Goal: Task Accomplishment & Management: Use online tool/utility

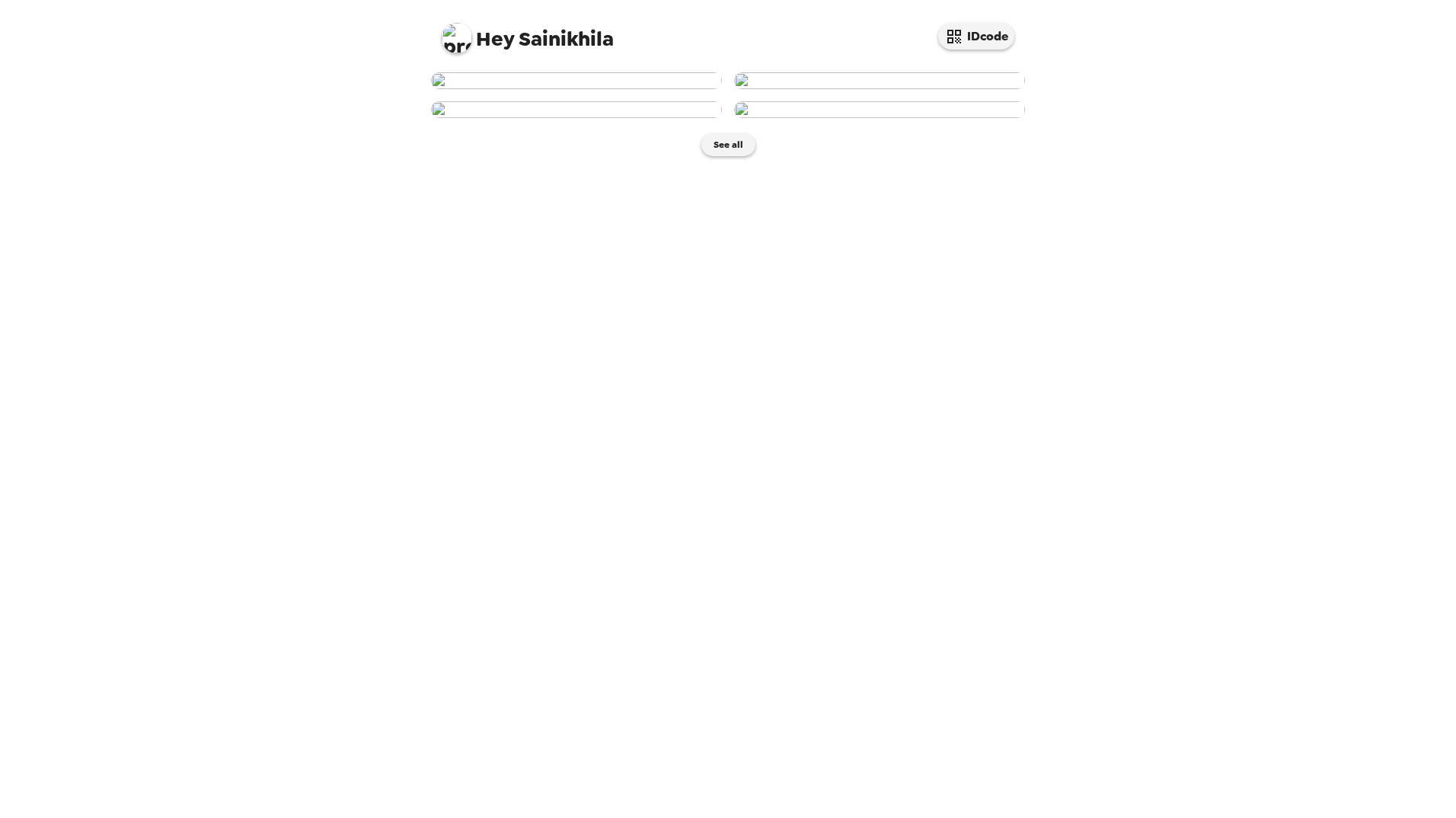
click at [600, 90] on img at bounding box center [575, 81] width 290 height 17
click at [659, 90] on img at bounding box center [575, 81] width 290 height 17
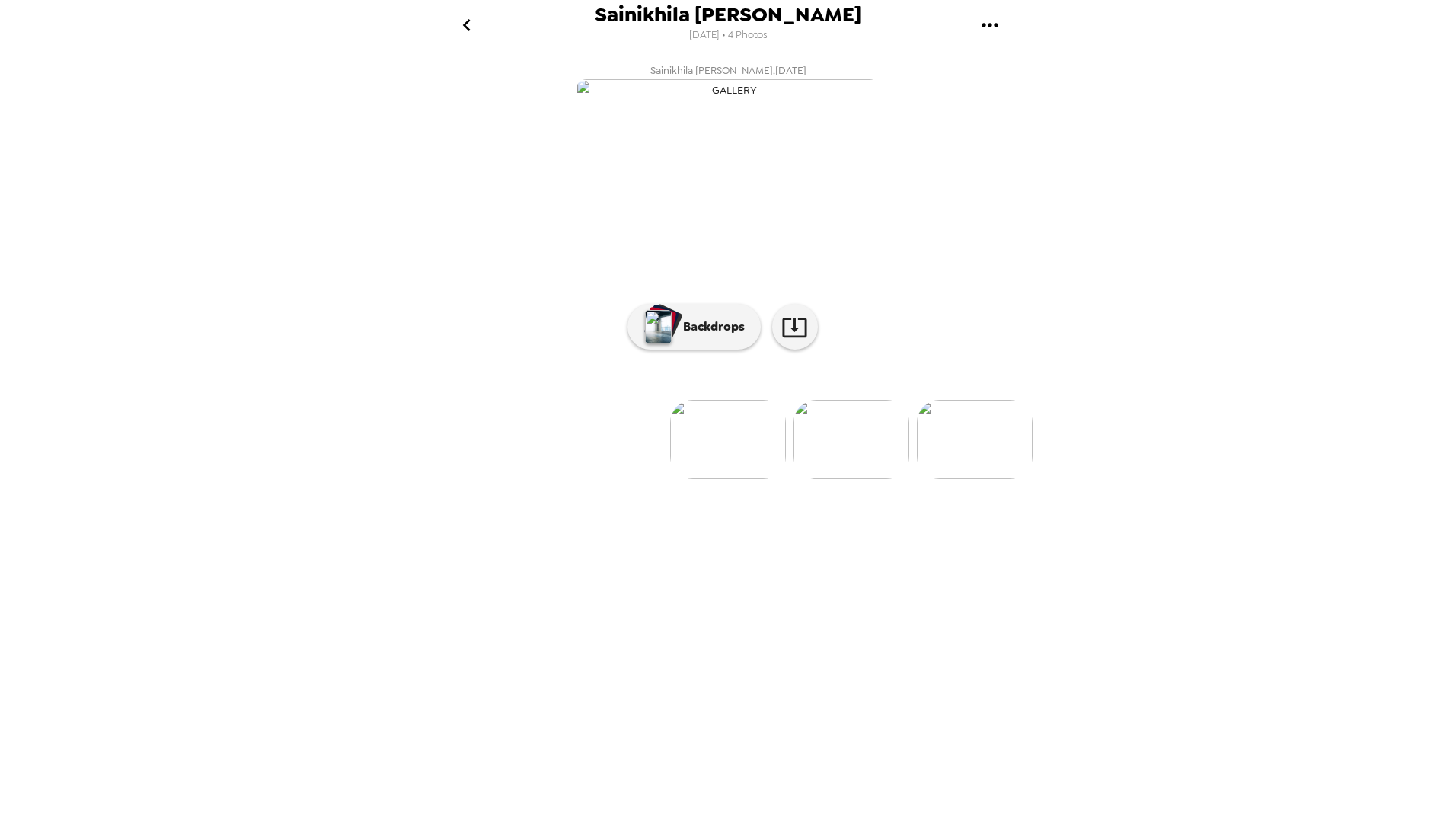
click at [839, 479] on img at bounding box center [851, 439] width 116 height 79
click at [871, 479] on img at bounding box center [852, 439] width 116 height 79
click at [871, 479] on img at bounding box center [853, 439] width 116 height 79
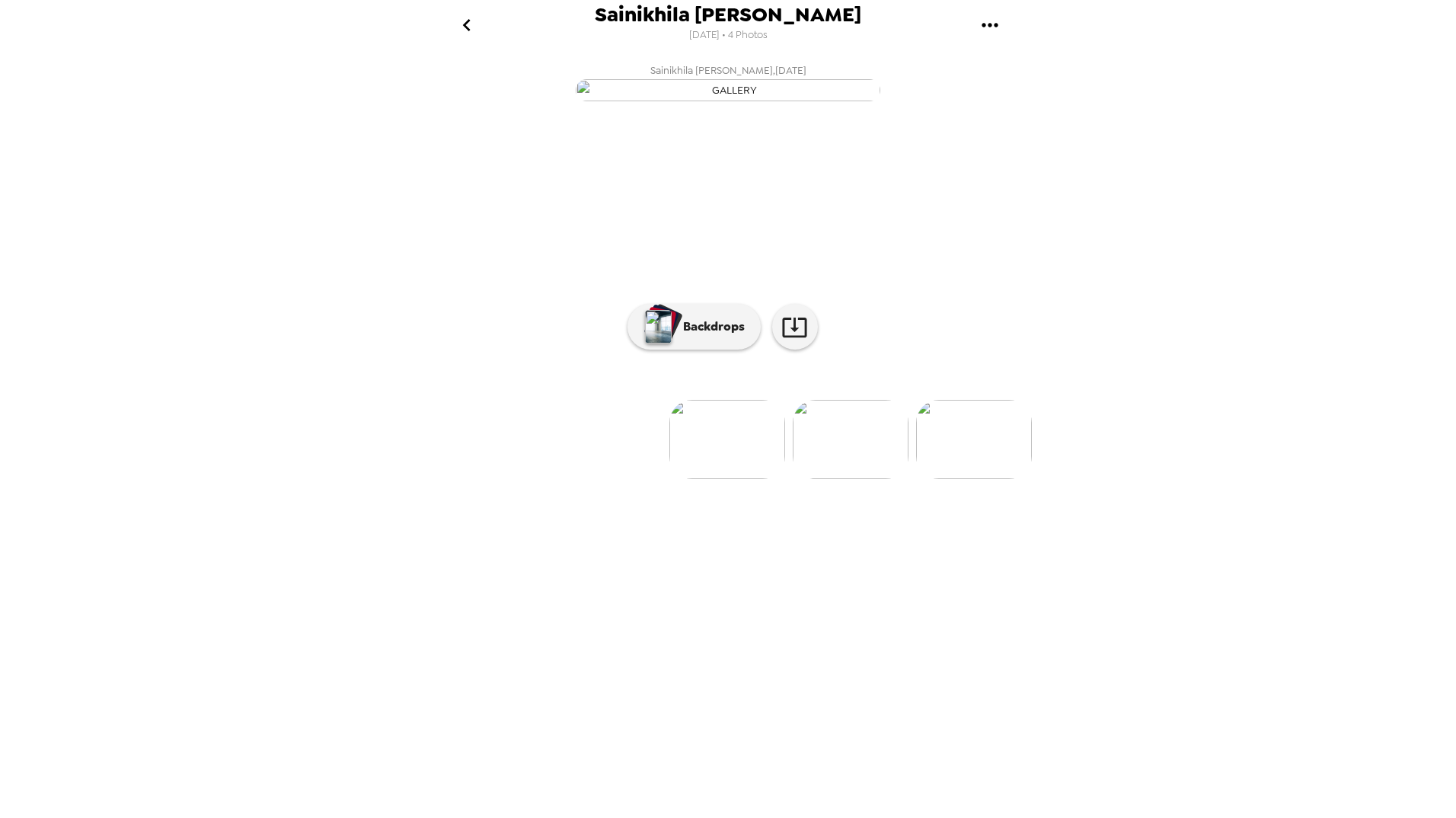
scroll to position [0, 0]
click at [828, 479] on img at bounding box center [851, 439] width 116 height 79
click at [620, 479] on img at bounding box center [606, 439] width 116 height 79
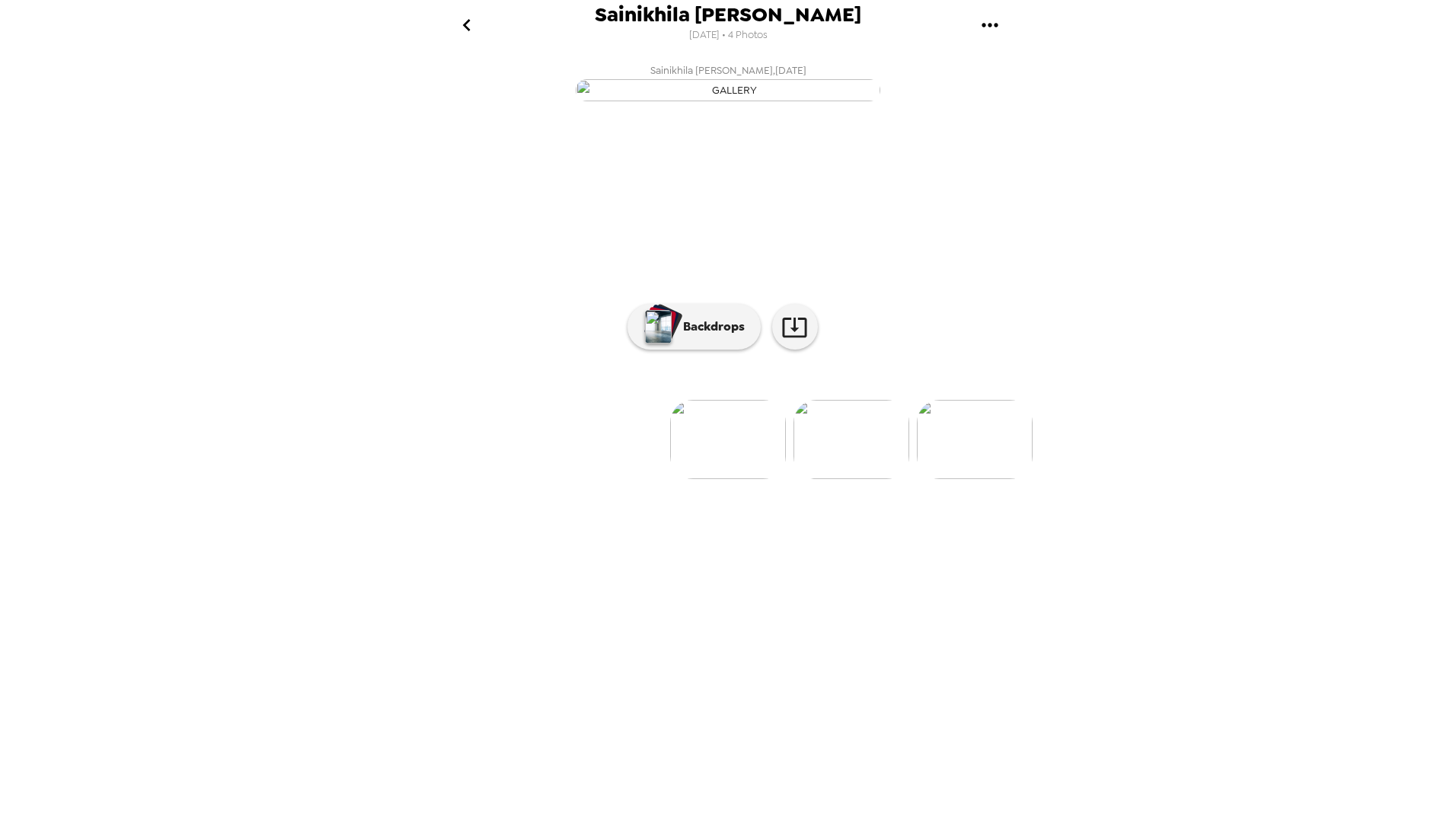
click at [822, 479] on img at bounding box center [851, 439] width 116 height 79
click at [624, 479] on img at bounding box center [606, 439] width 116 height 79
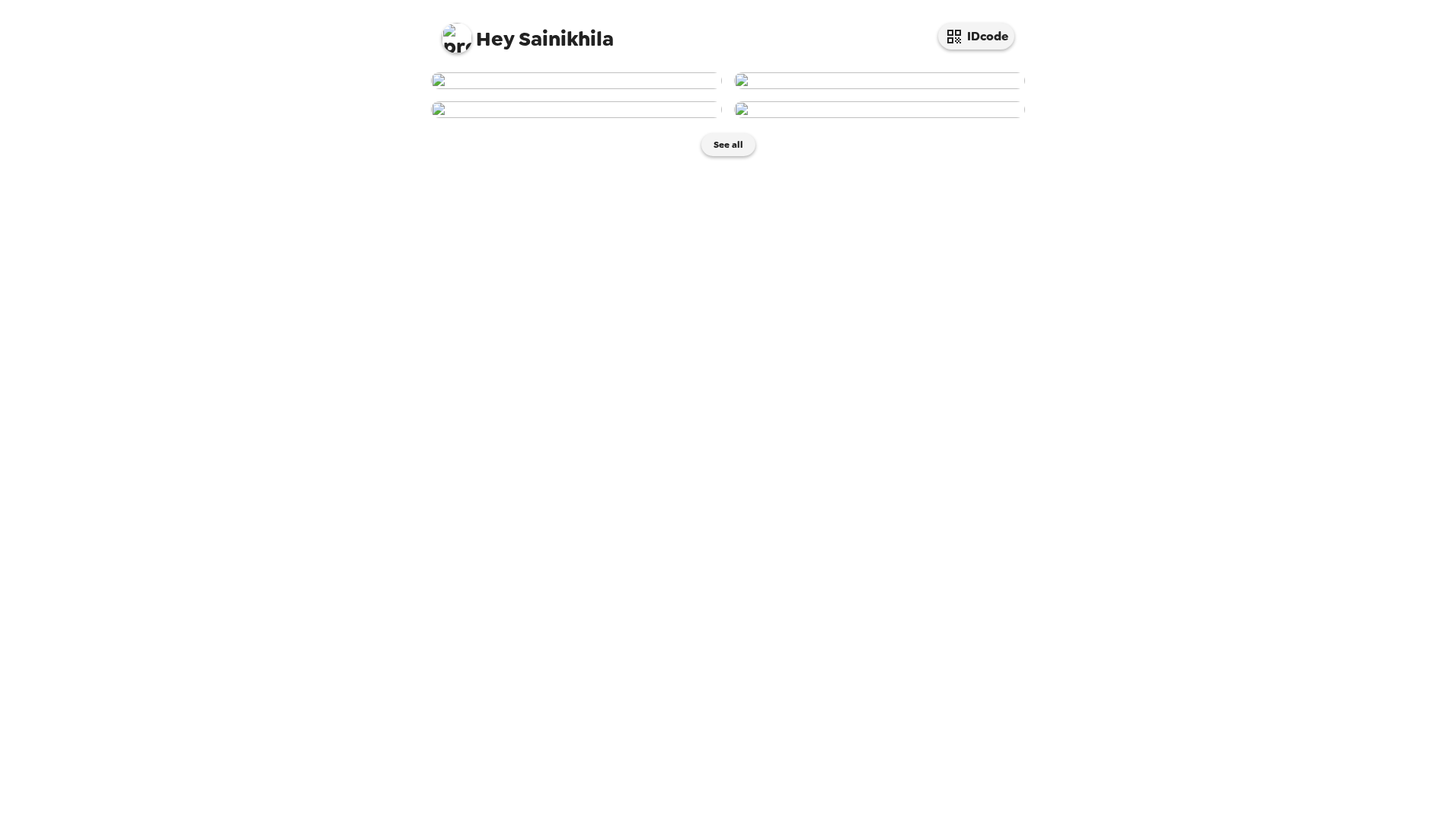
scroll to position [42, 0]
click at [241, 209] on div "Hey Sainikhila IDcode See all" at bounding box center [728, 409] width 1456 height 818
click at [551, 90] on img at bounding box center [525, 81] width 189 height 17
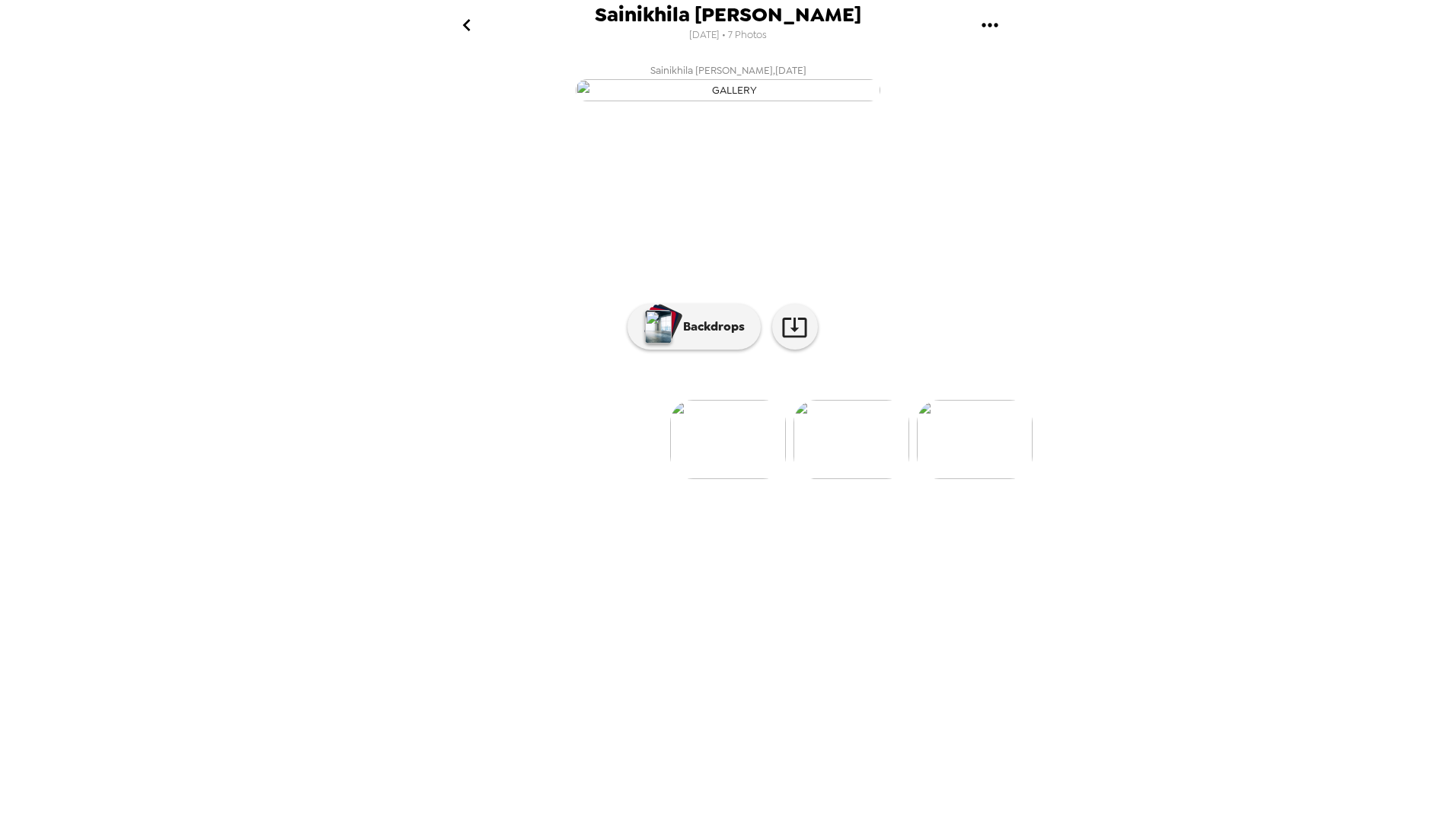
click at [816, 479] on img at bounding box center [851, 439] width 116 height 79
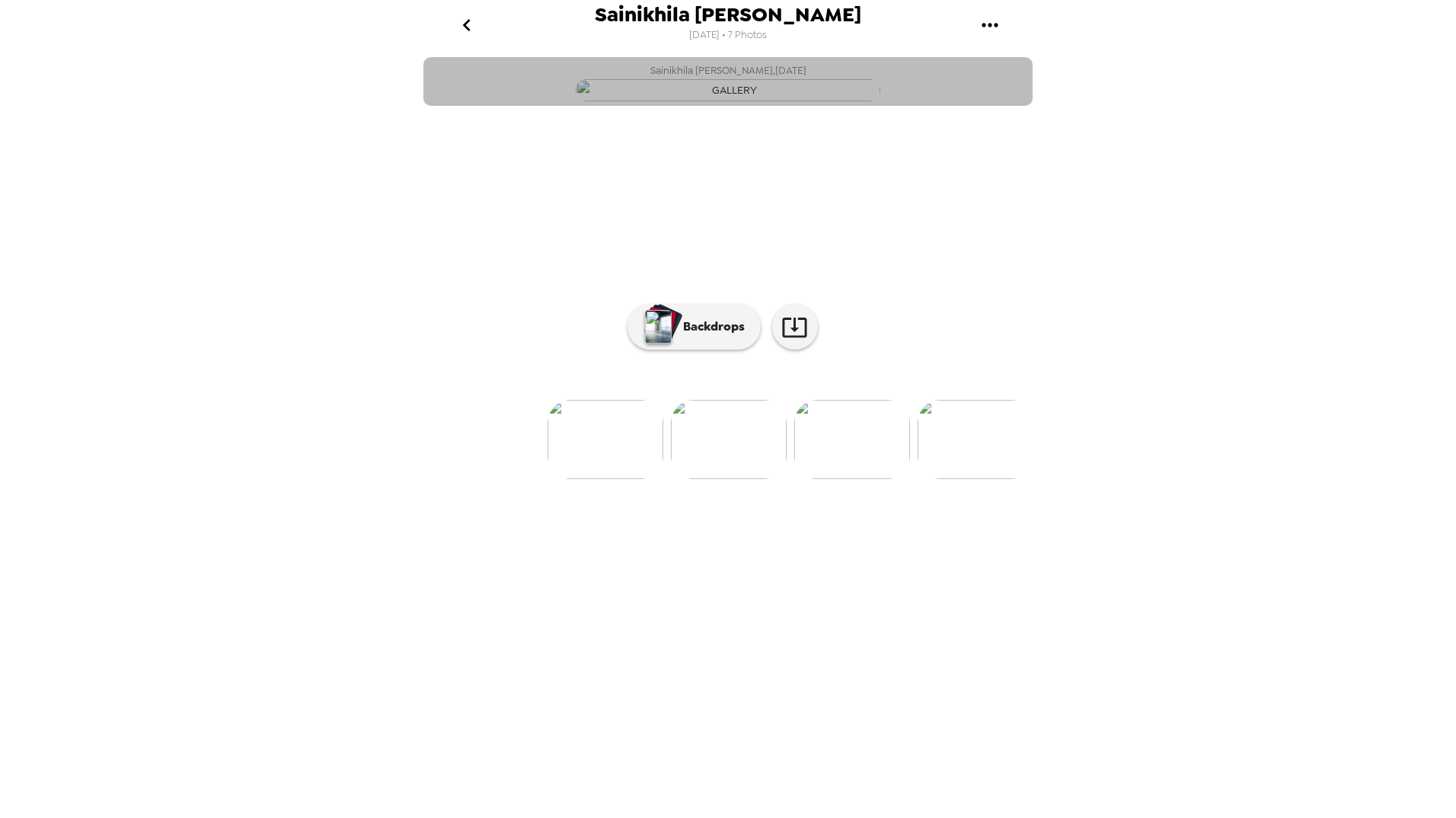
click at [674, 101] on img "button" at bounding box center [728, 90] width 305 height 22
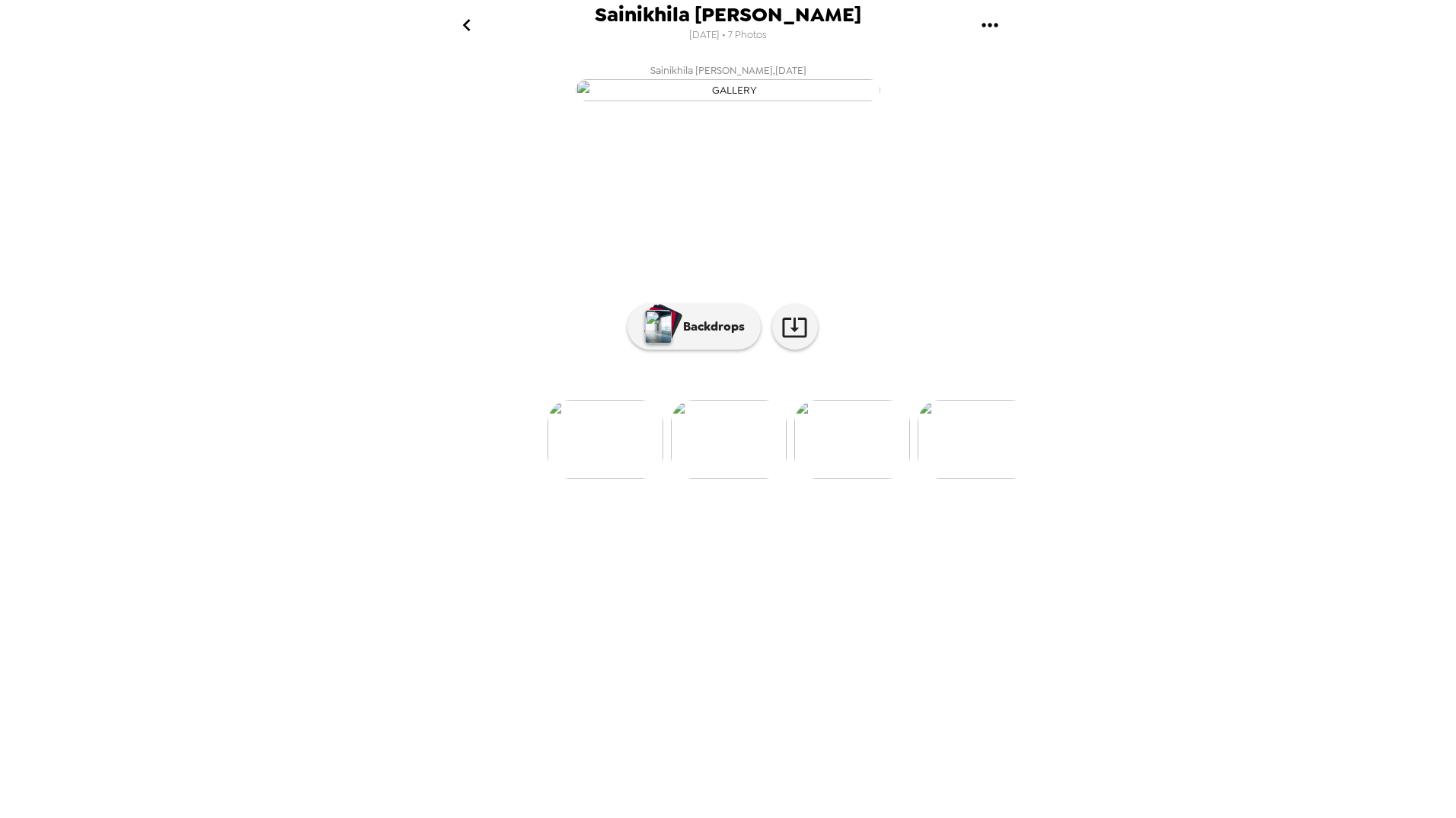
click at [849, 479] on img at bounding box center [852, 439] width 116 height 79
click at [815, 479] on img at bounding box center [851, 439] width 116 height 79
click at [801, 340] on icon at bounding box center [794, 327] width 27 height 27
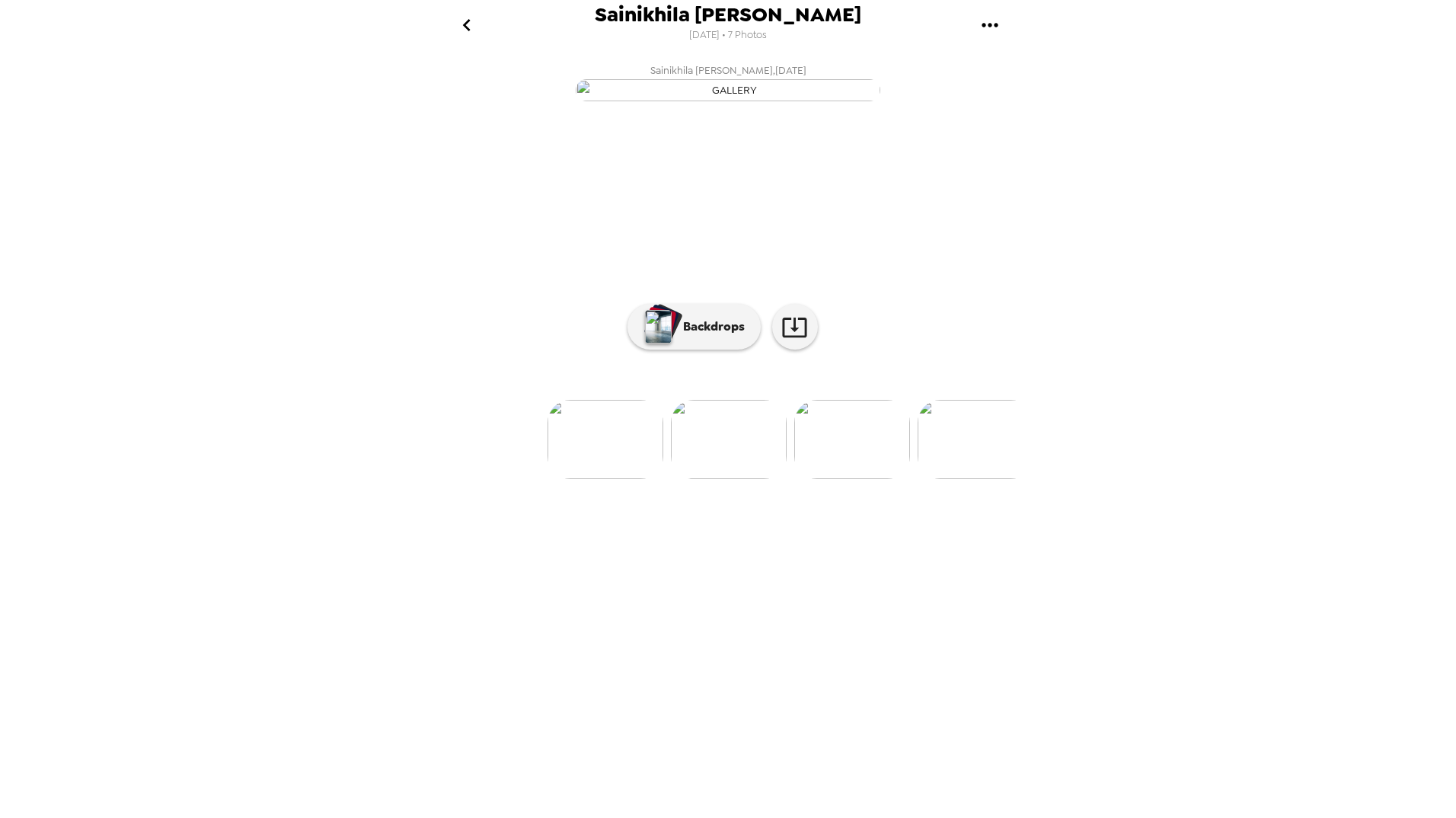
click at [1144, 183] on div "Sainikhila Vemulapalli 9/18/2025 • 7 Photos Sainikhila Vemulapalli , 09-18-2025…" at bounding box center [728, 409] width 1456 height 818
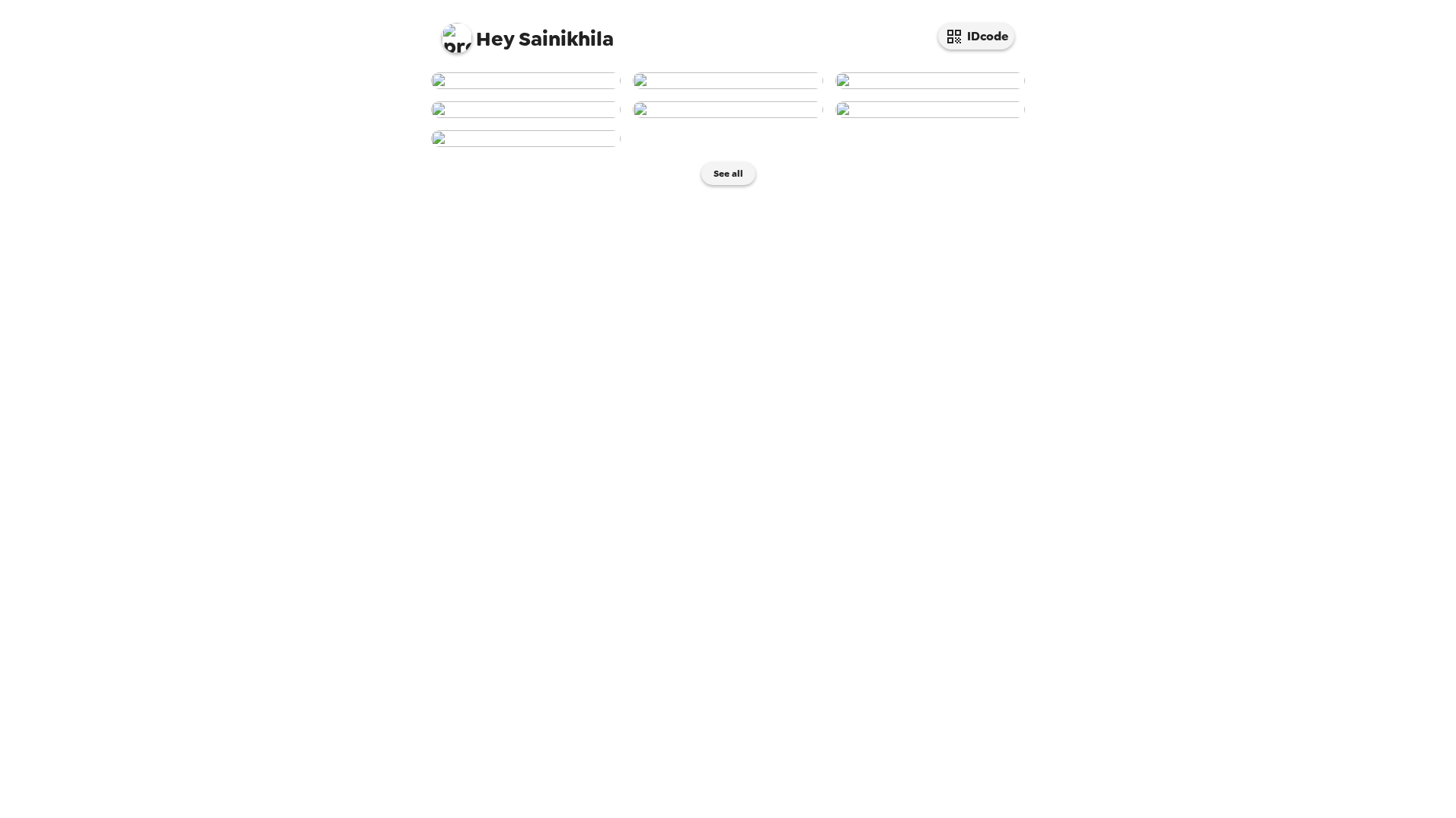
click at [529, 90] on img at bounding box center [525, 81] width 189 height 17
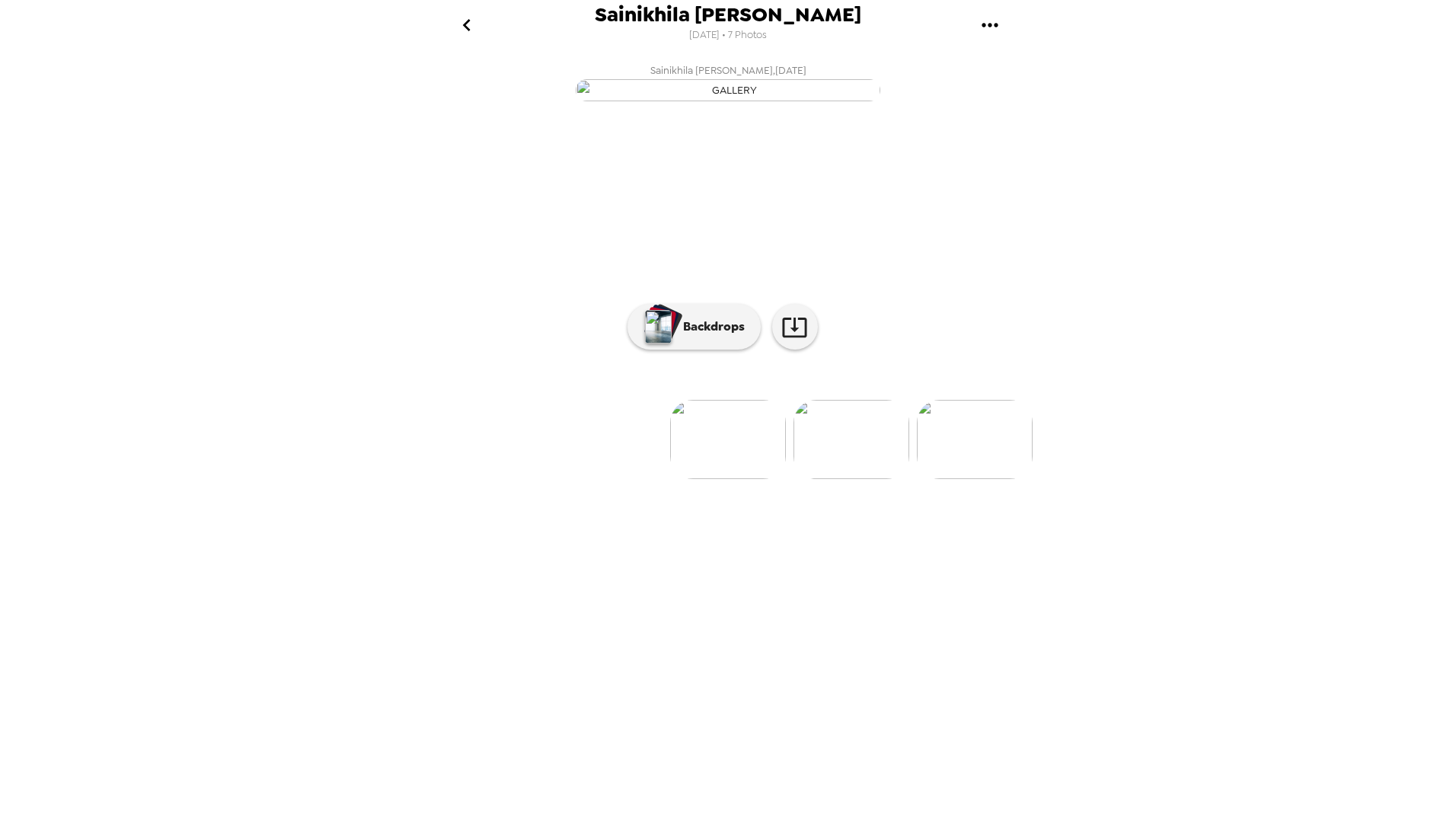
click at [803, 101] on img "button" at bounding box center [728, 90] width 305 height 22
click at [793, 340] on icon at bounding box center [794, 327] width 27 height 27
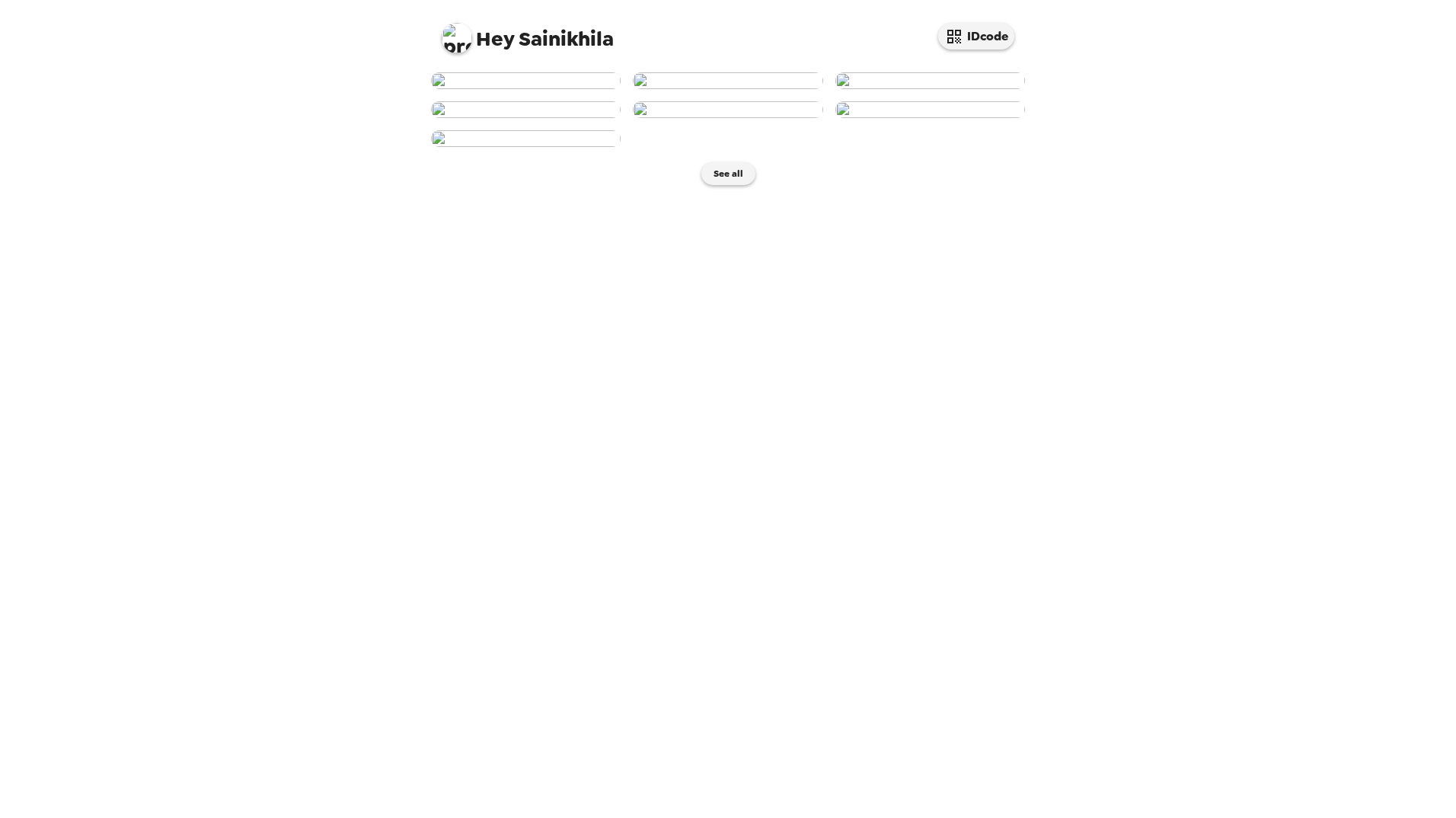
click at [906, 90] on img at bounding box center [929, 81] width 189 height 17
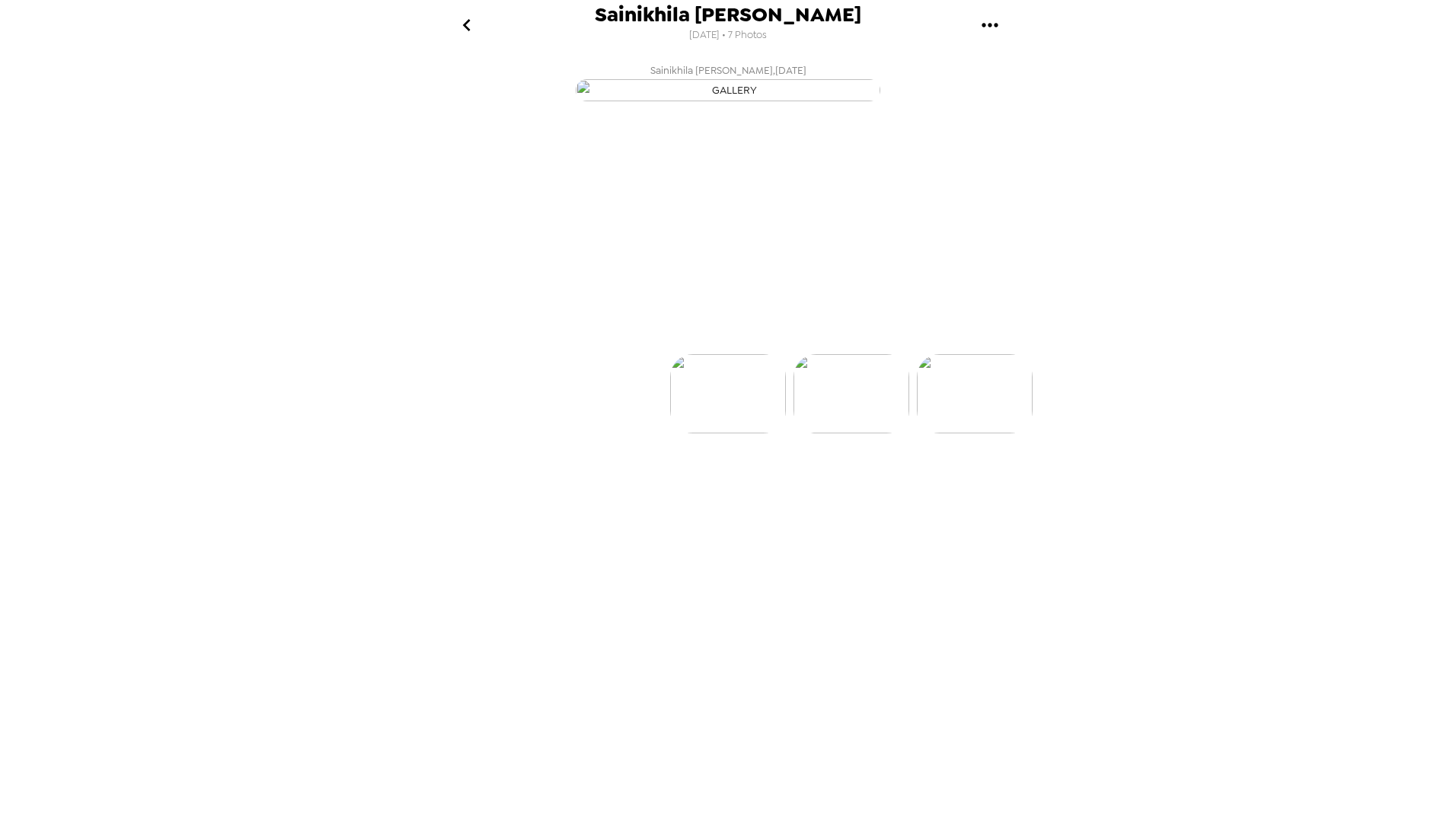
scroll to position [0, 245]
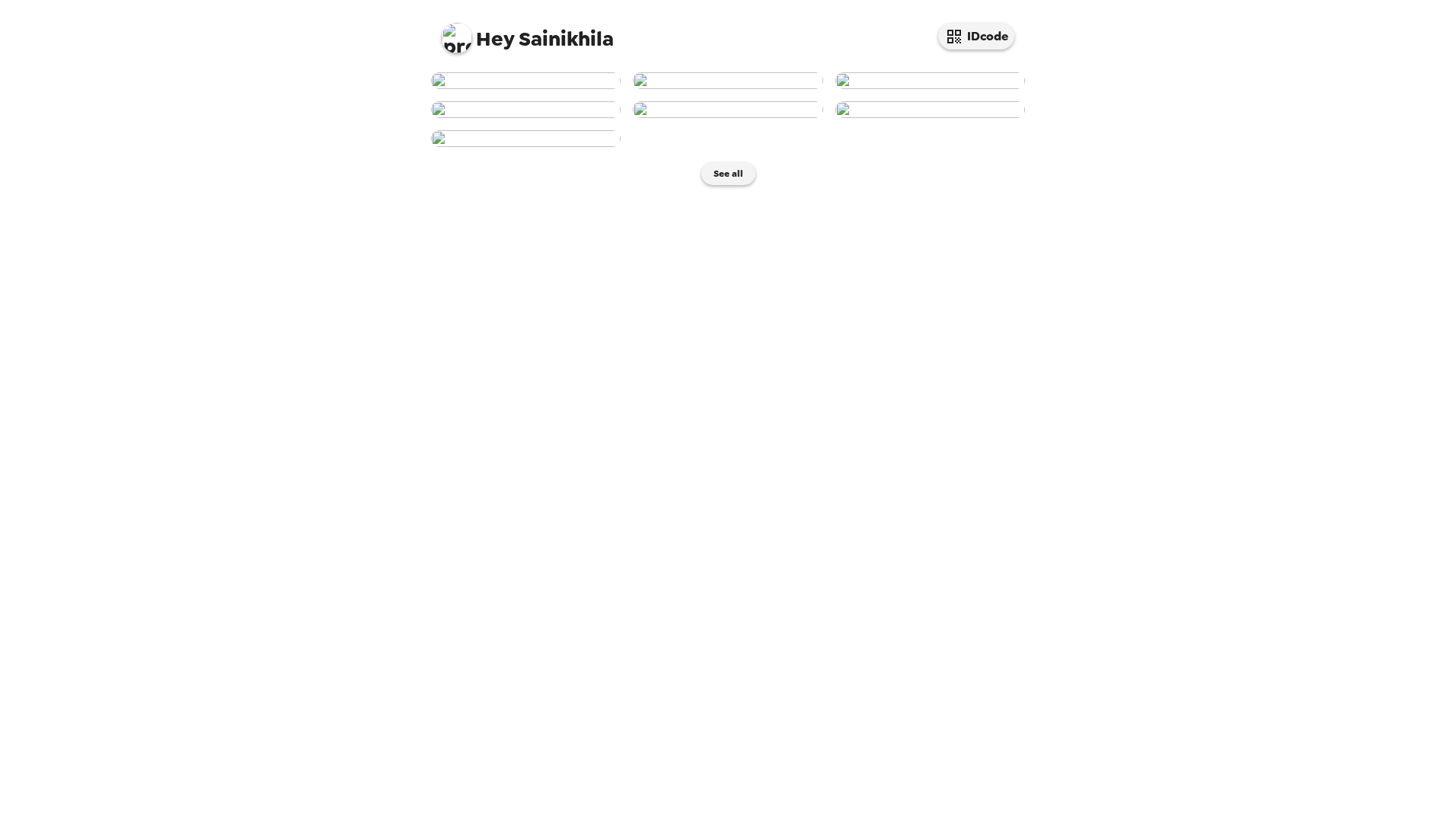
click at [562, 118] on img at bounding box center [525, 110] width 189 height 17
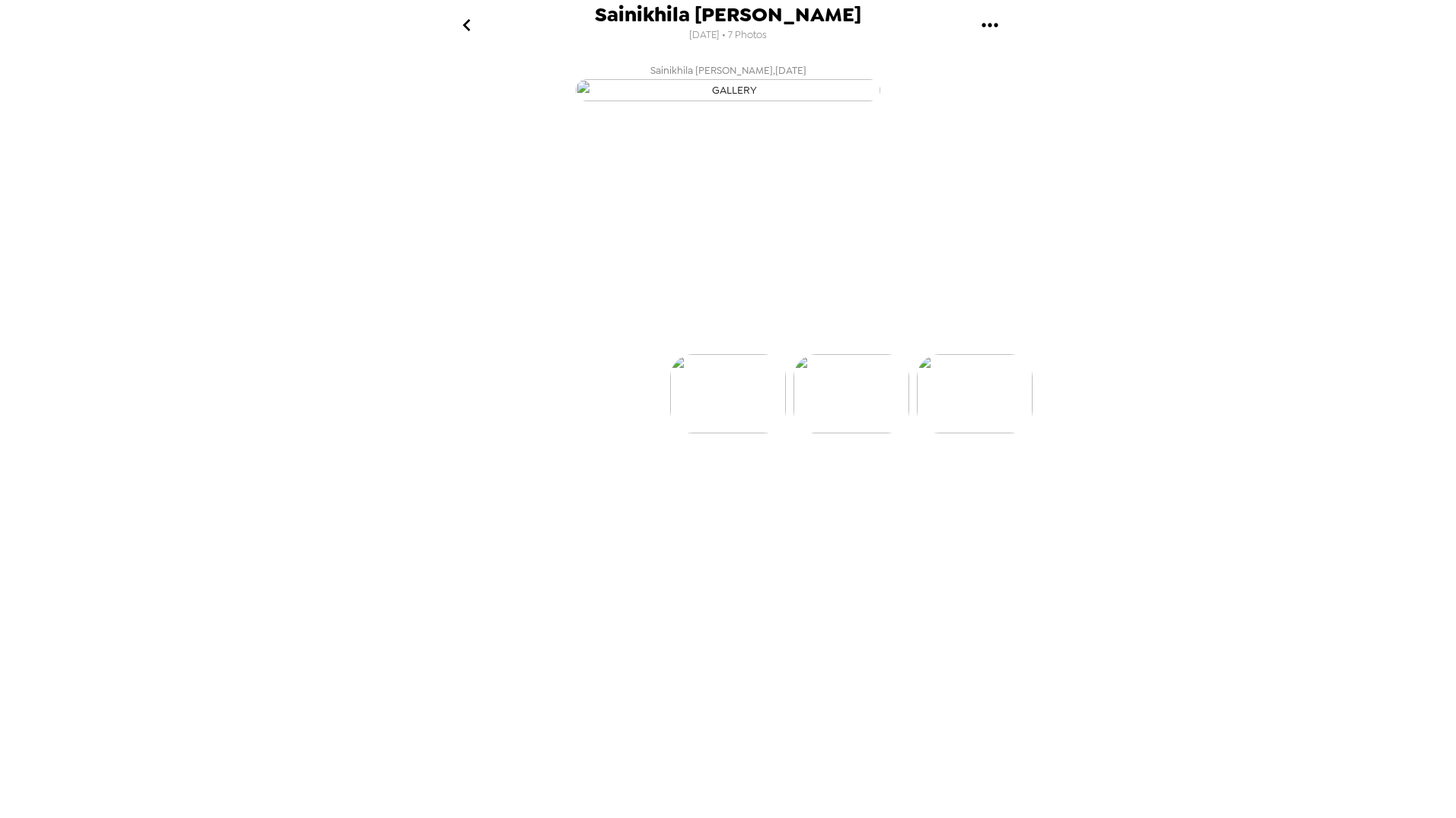
scroll to position [0, 368]
click at [812, 349] on link at bounding box center [795, 327] width 46 height 46
click at [1099, 277] on div "Sainikhila Vemulapalli 9/18/2025 • 7 Photos Sainikhila Vemulapalli , 09-18-2025…" at bounding box center [728, 409] width 1456 height 818
click at [835, 479] on img at bounding box center [853, 439] width 116 height 79
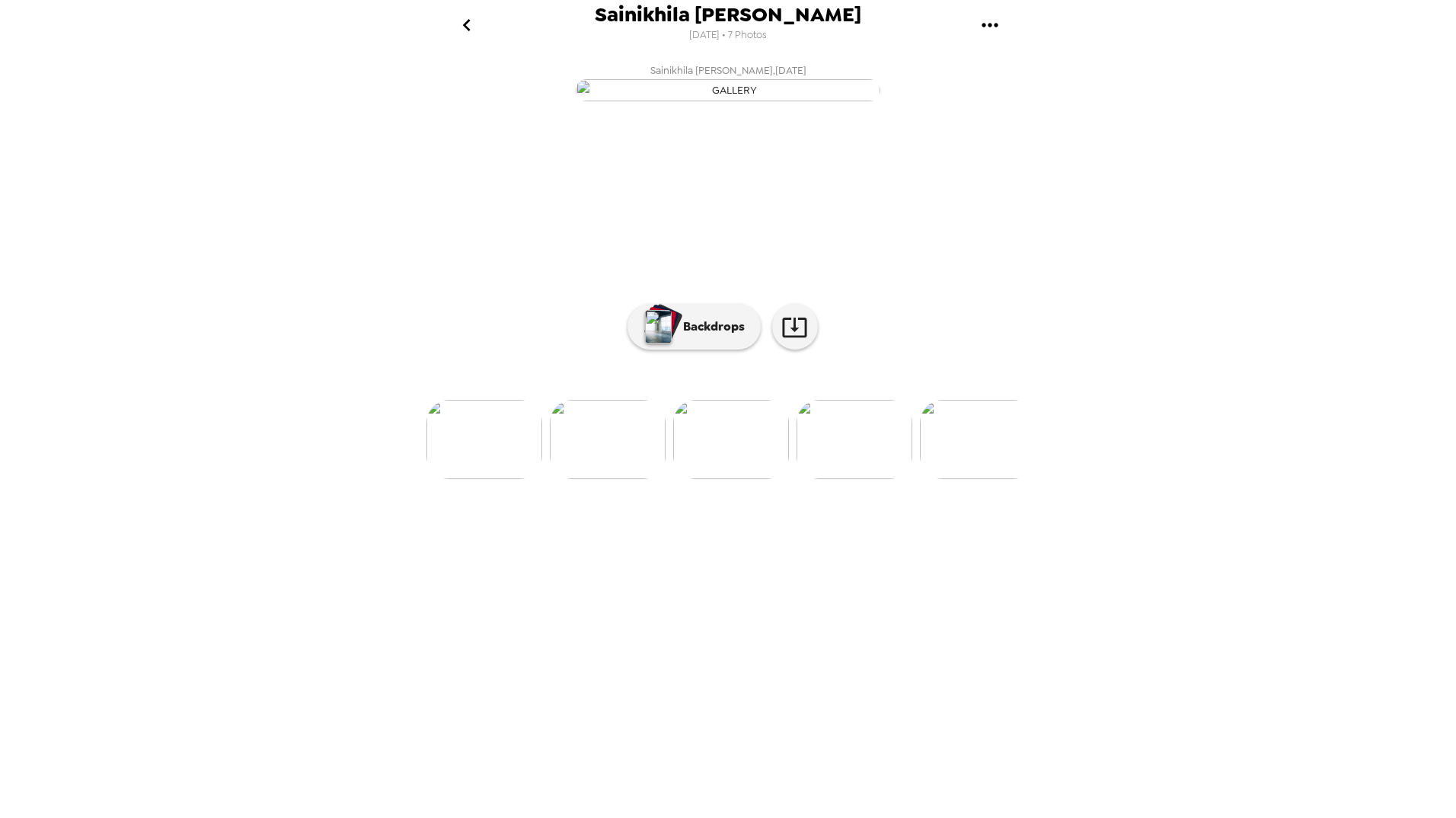
click at [846, 479] on img at bounding box center [854, 439] width 116 height 79
click at [868, 479] on img at bounding box center [855, 439] width 116 height 79
click at [746, 479] on img at bounding box center [728, 439] width 116 height 79
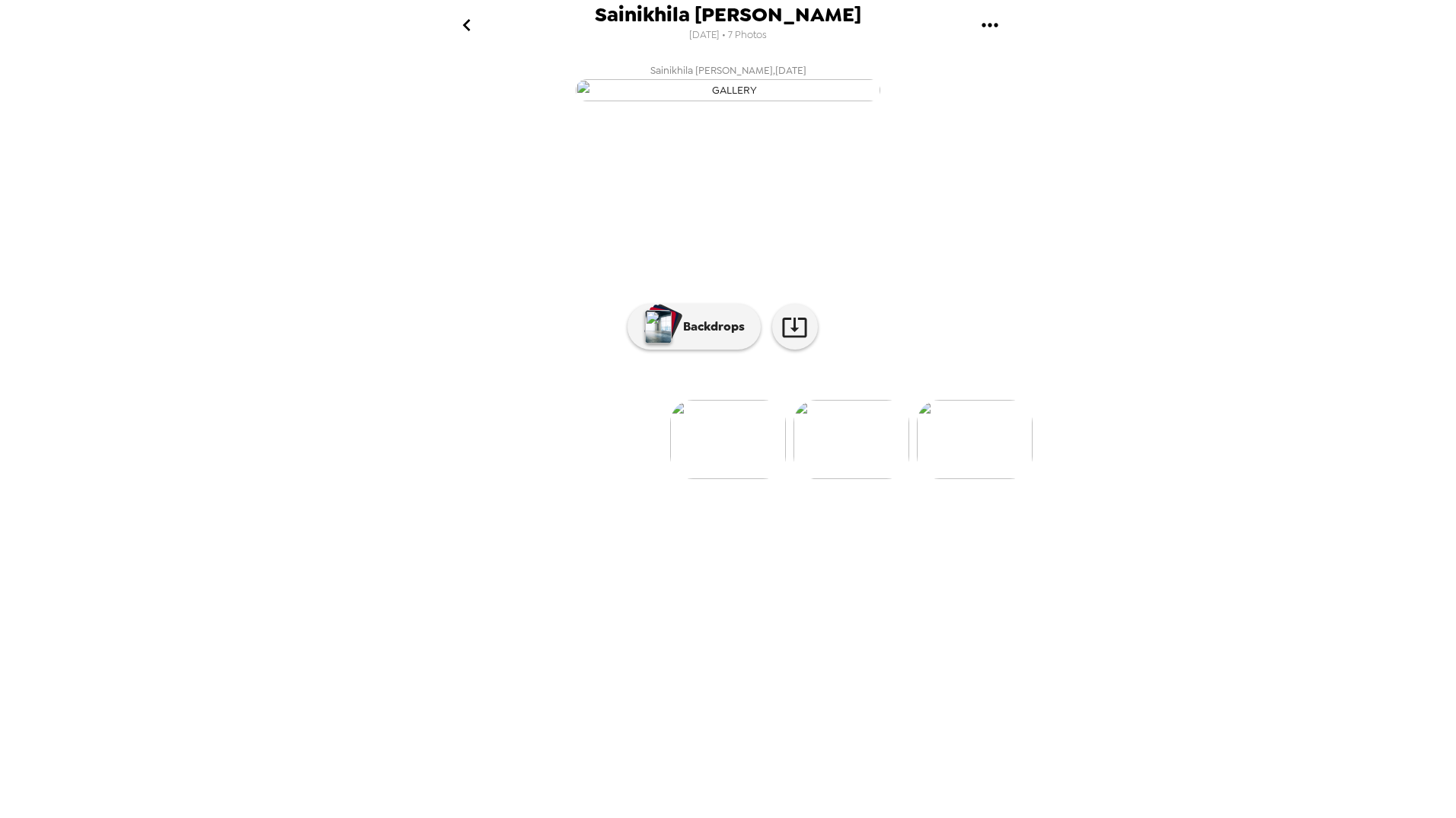
click at [838, 479] on img at bounding box center [851, 439] width 116 height 79
click at [634, 479] on img at bounding box center [606, 439] width 116 height 79
click at [846, 479] on img at bounding box center [851, 439] width 116 height 79
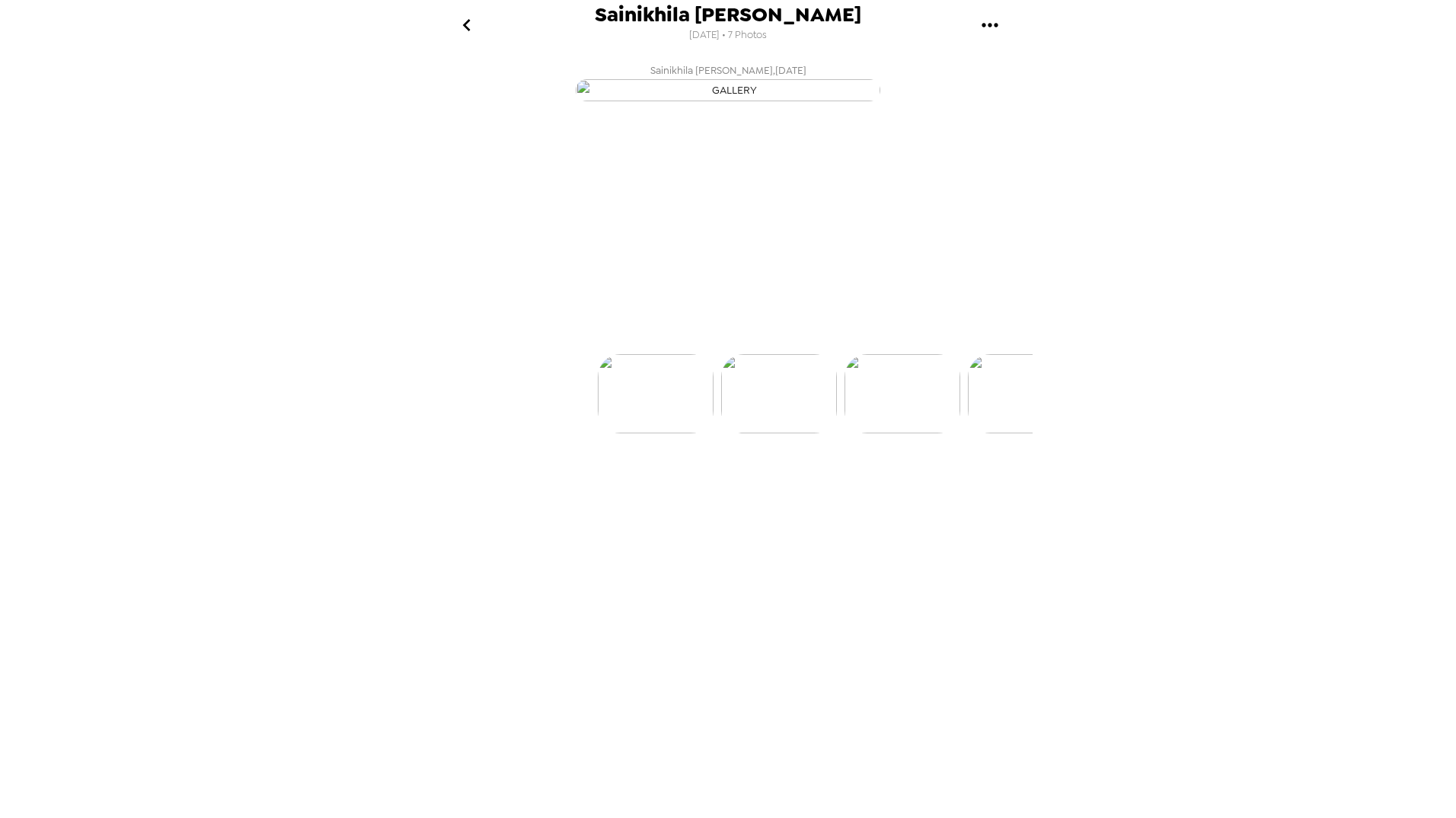
scroll to position [0, 123]
click at [849, 479] on img at bounding box center [852, 439] width 116 height 79
click at [731, 336] on p "Backdrops" at bounding box center [709, 326] width 70 height 18
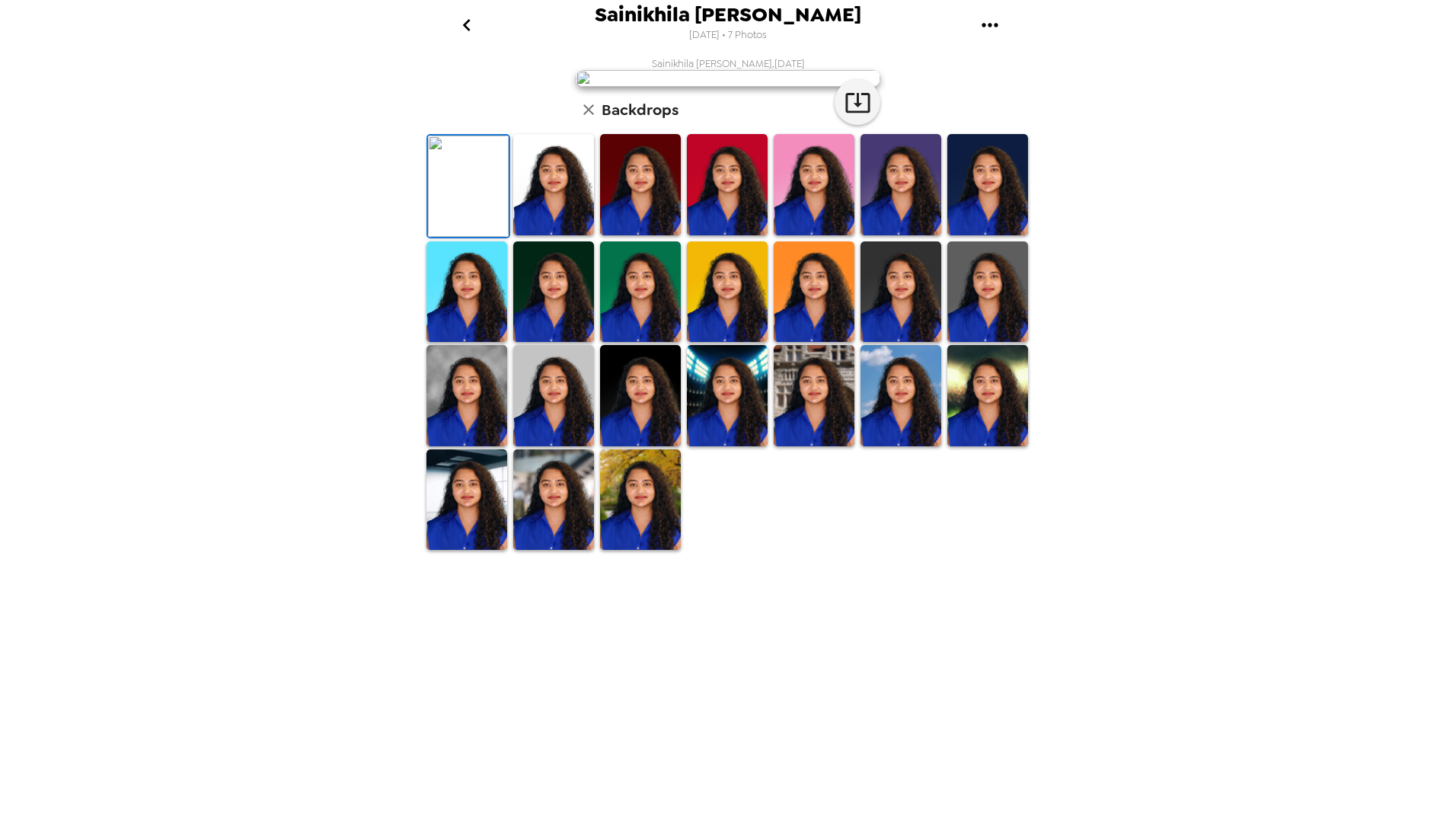
click at [578, 235] on img at bounding box center [553, 185] width 81 height 101
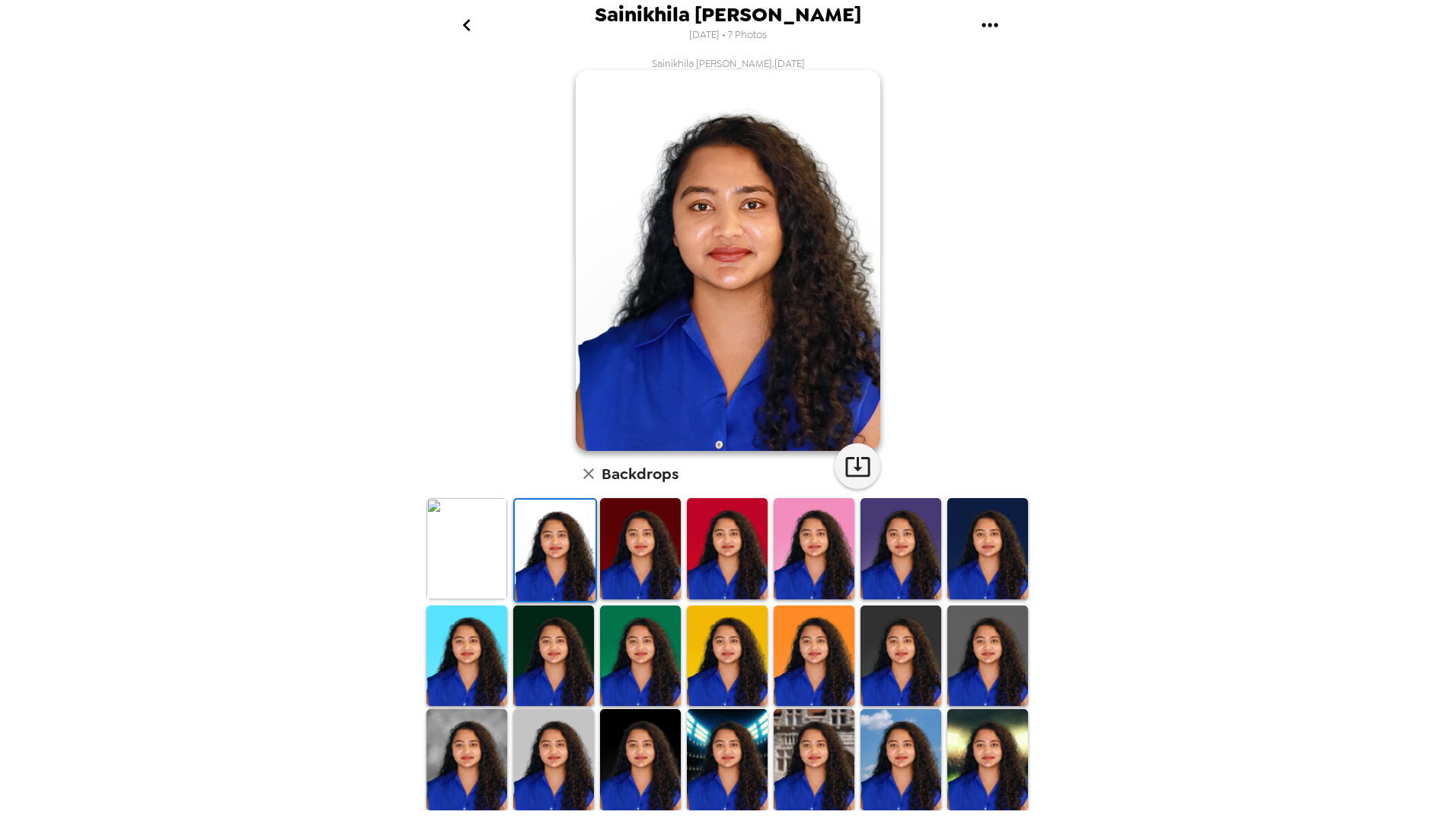
click at [480, 545] on img at bounding box center [467, 549] width 81 height 101
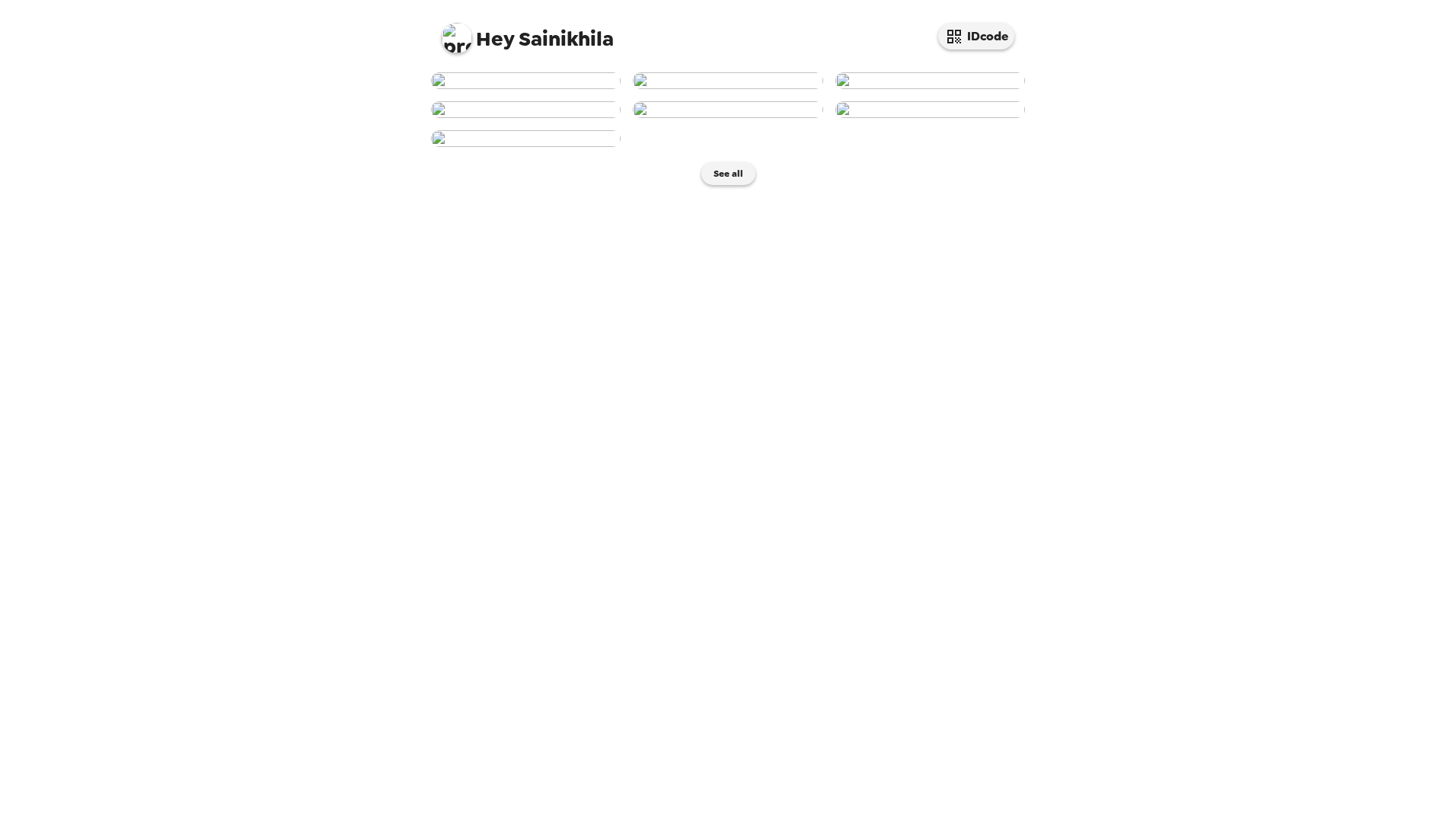
click at [485, 118] on img at bounding box center [525, 110] width 189 height 17
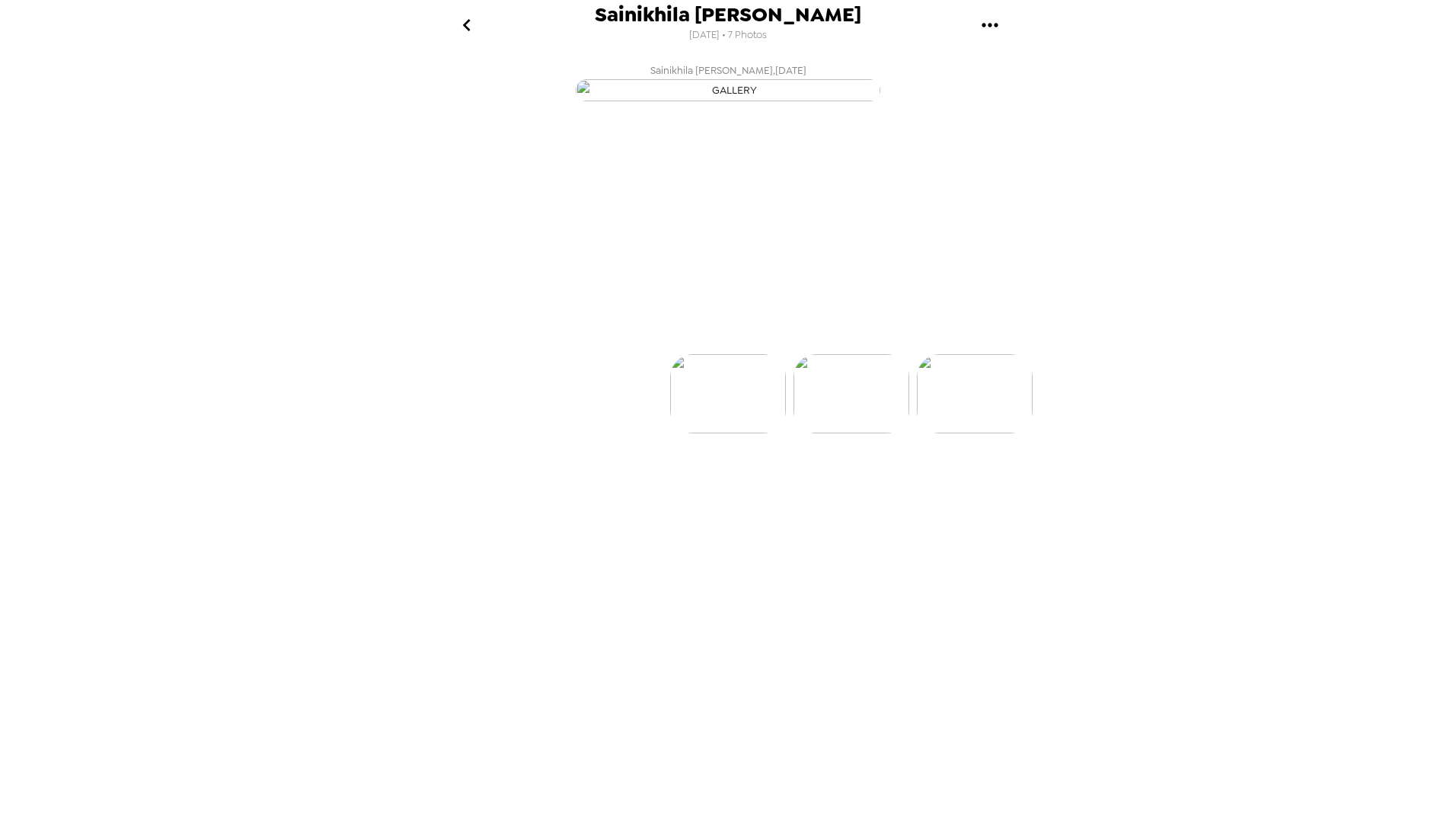
scroll to position [0, 368]
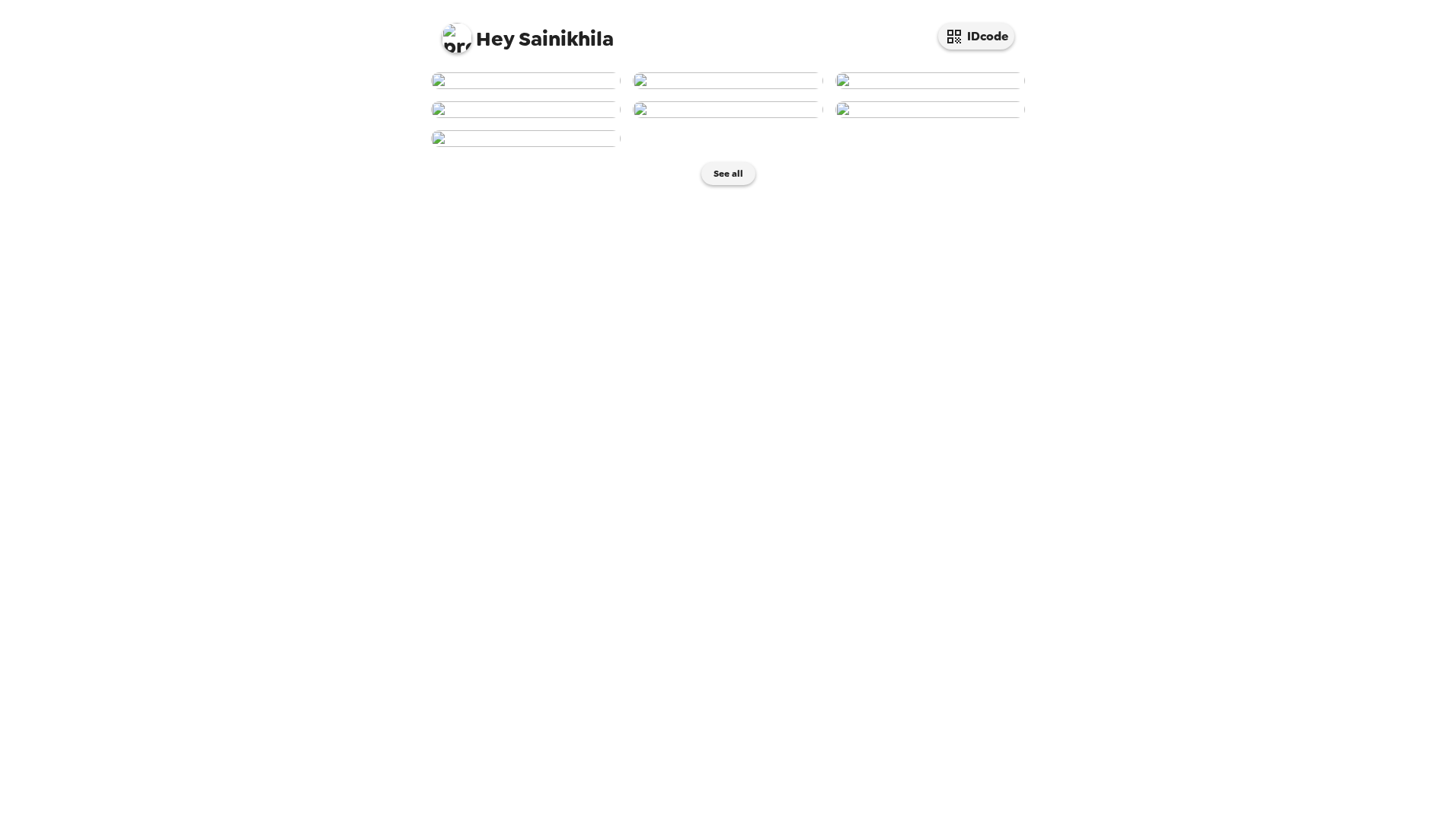
click at [533, 90] on img at bounding box center [525, 81] width 189 height 17
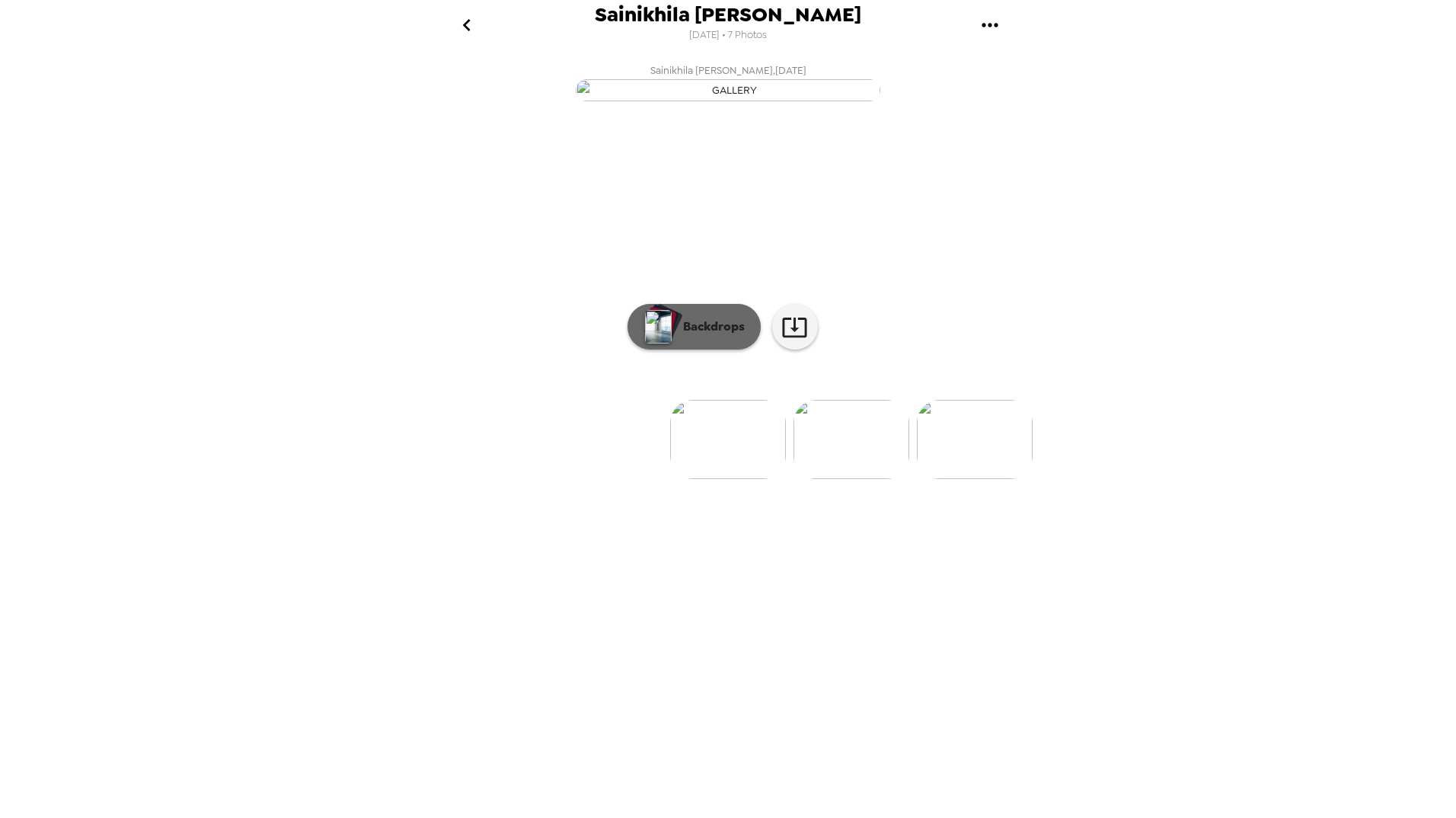
click at [678, 336] on p "Backdrops" at bounding box center [709, 326] width 70 height 18
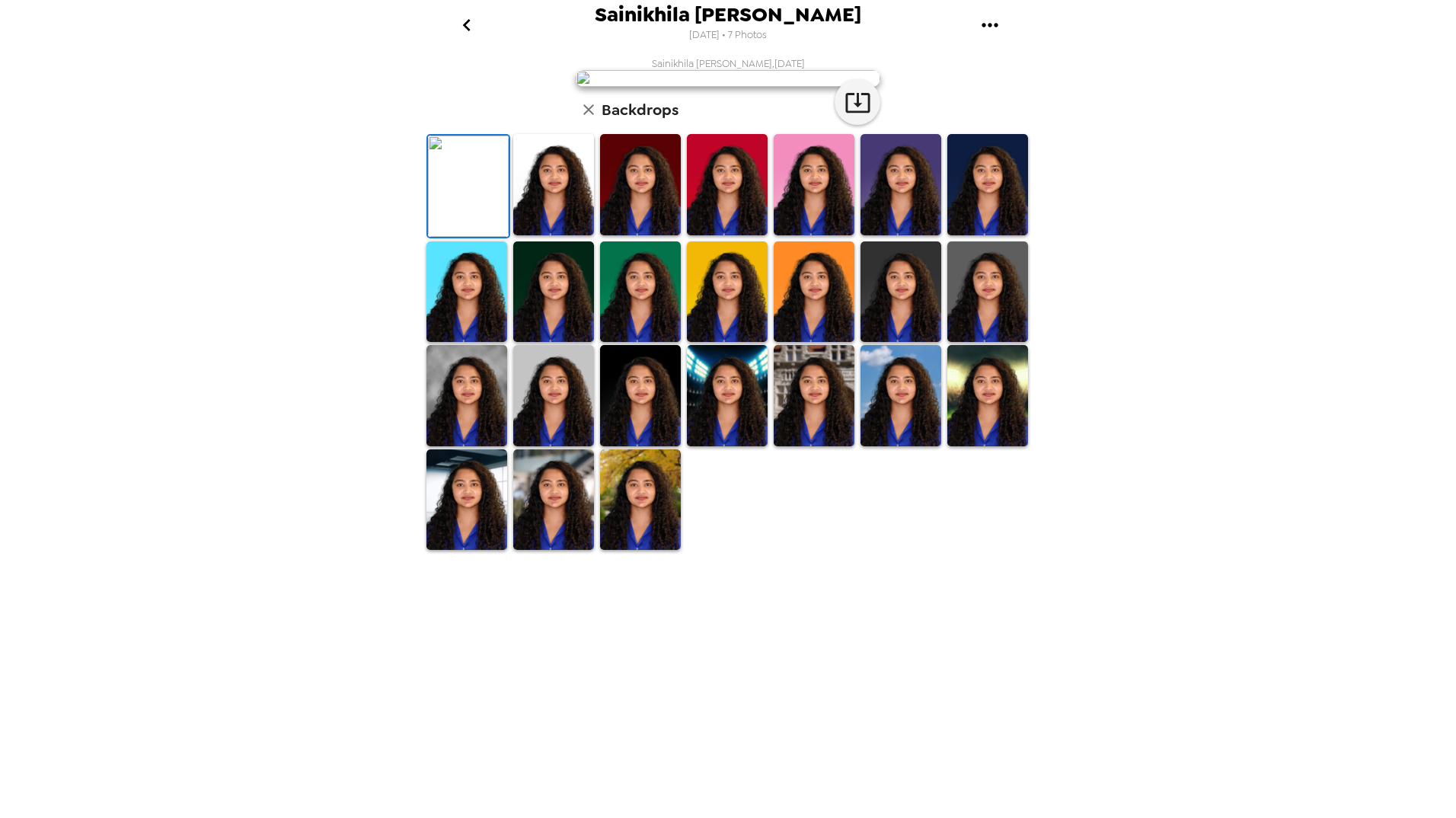
click at [579, 235] on img at bounding box center [553, 185] width 81 height 101
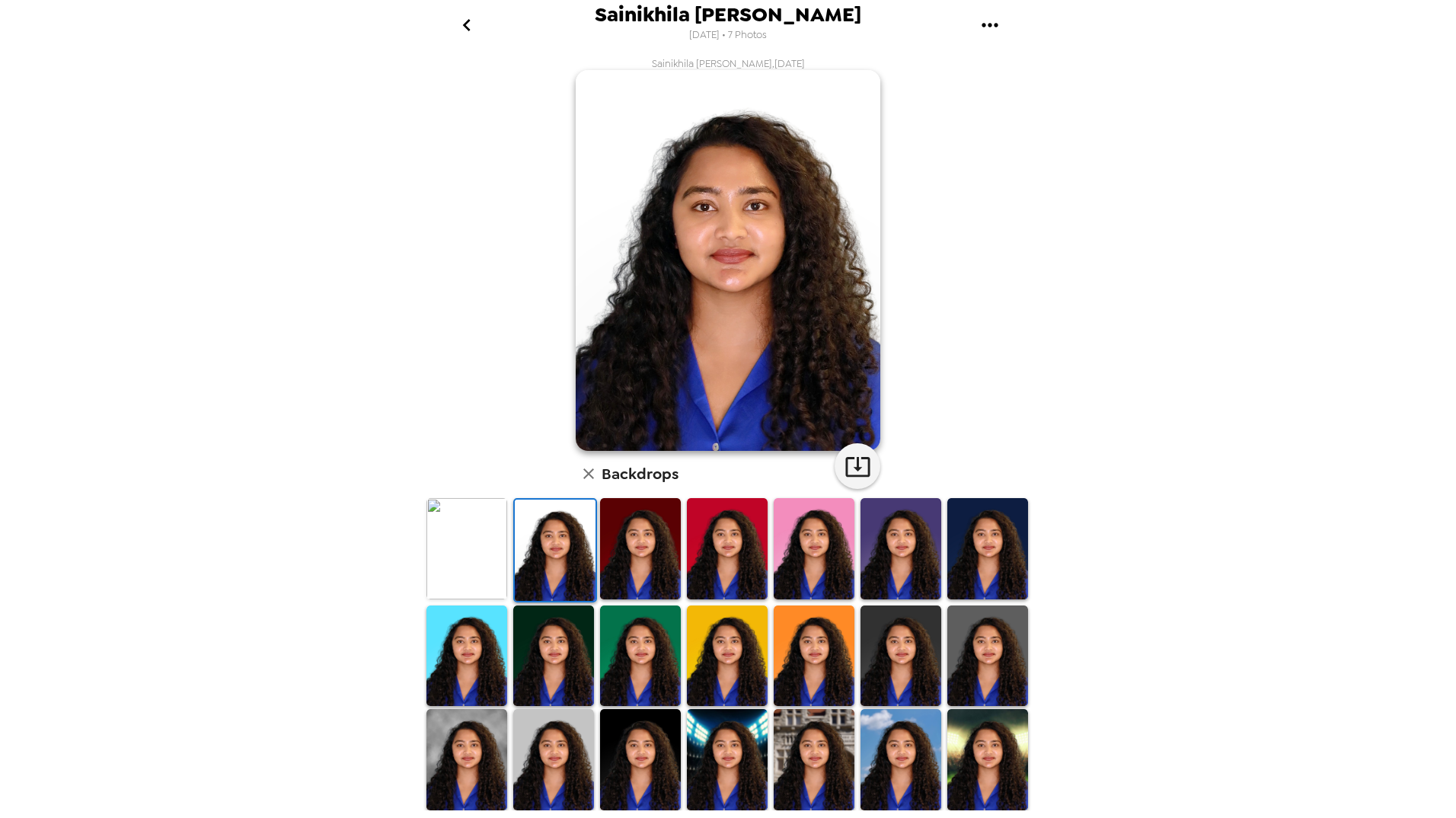
click at [491, 556] on img at bounding box center [467, 549] width 81 height 101
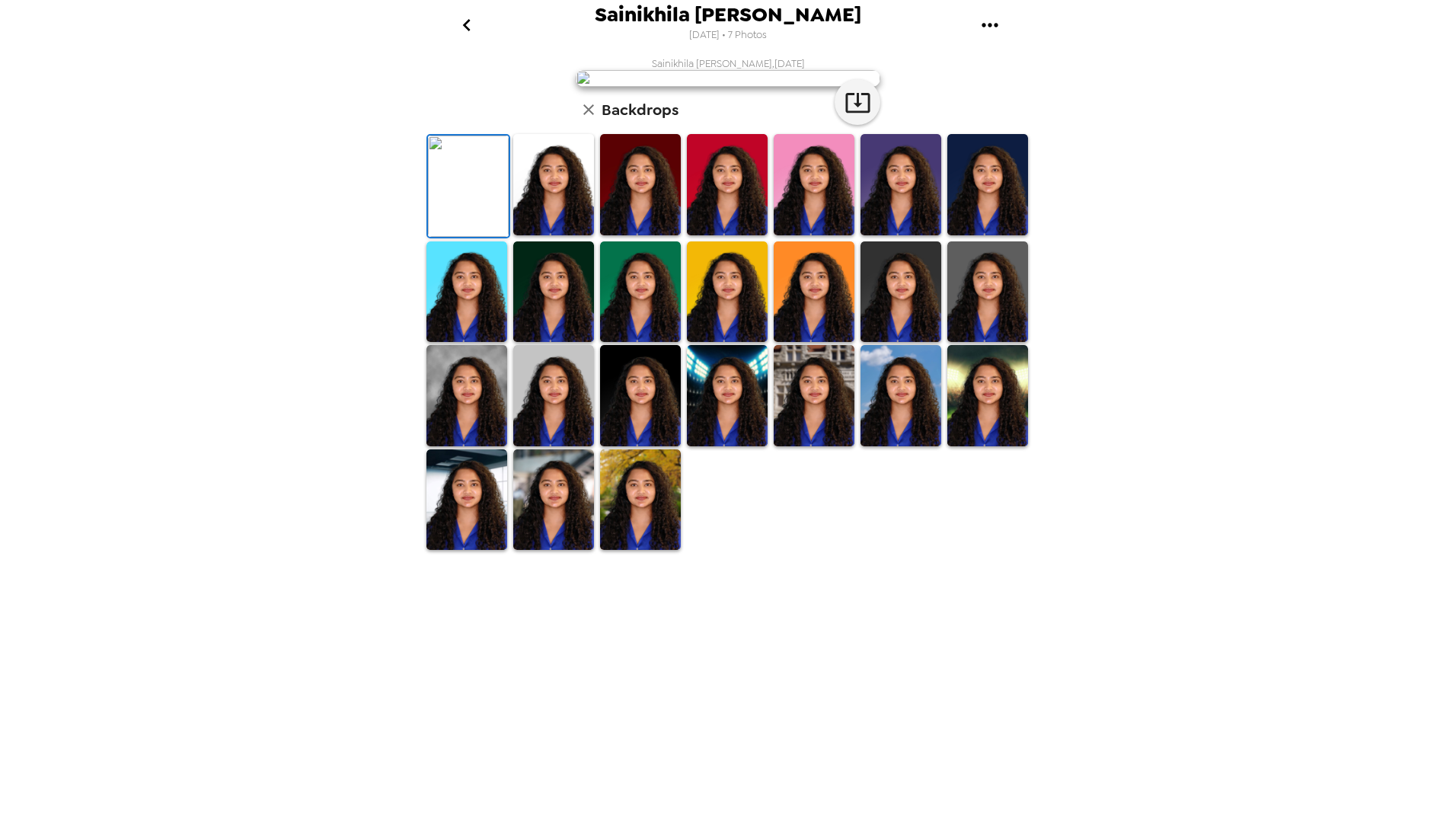
click at [519, 235] on img at bounding box center [553, 185] width 81 height 101
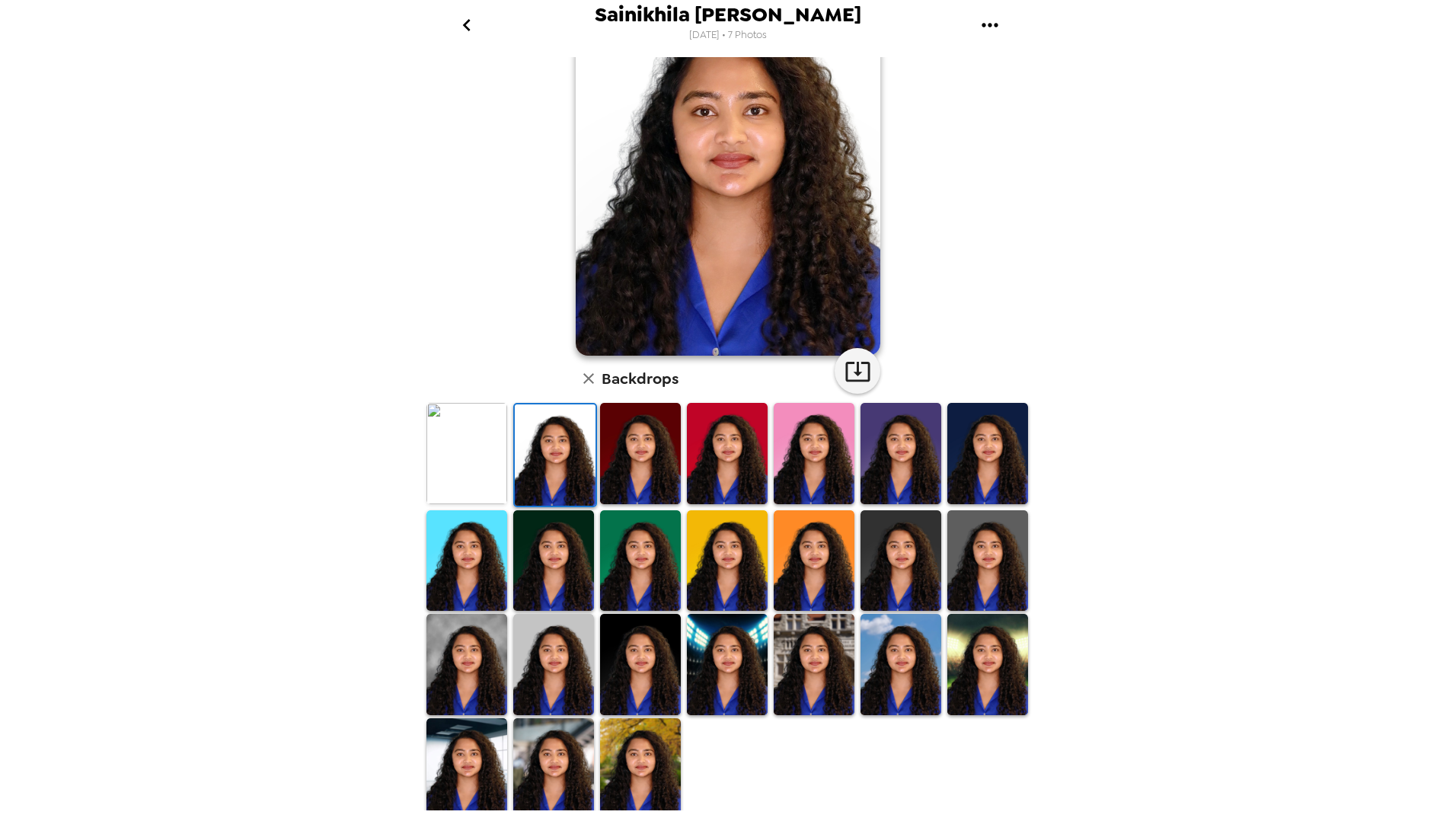
scroll to position [97, 0]
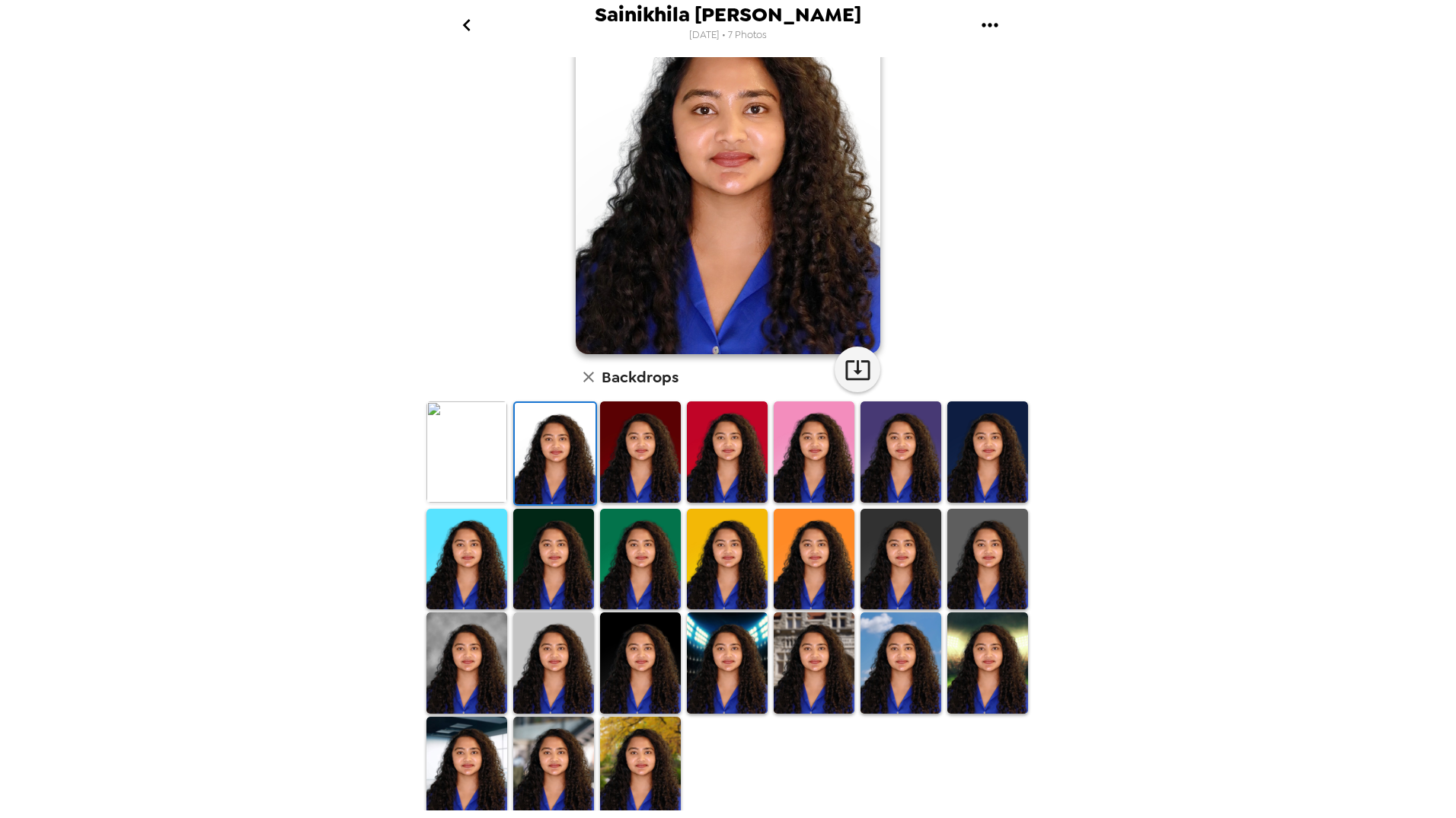
click at [738, 668] on img at bounding box center [727, 663] width 81 height 101
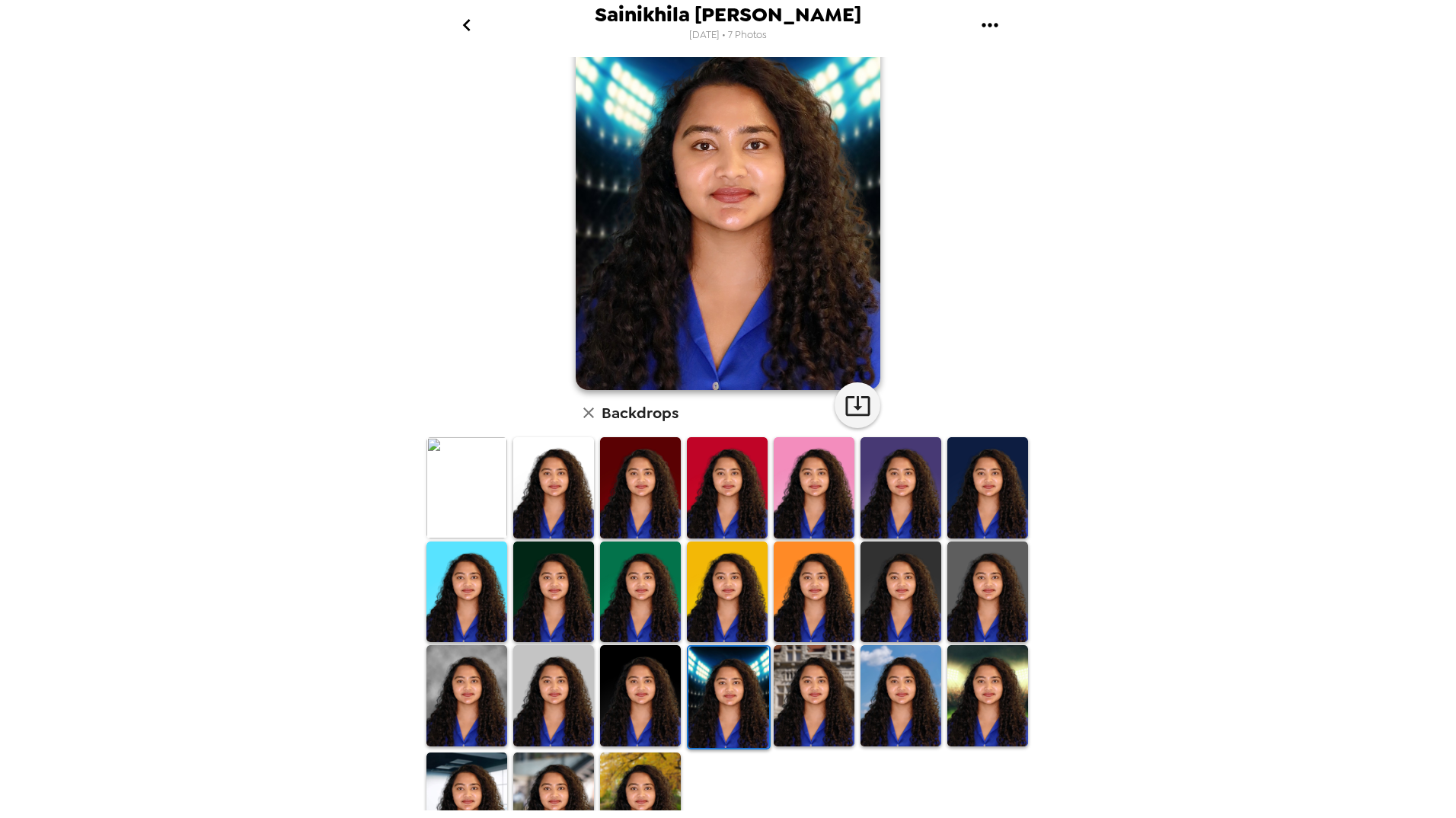
scroll to position [0, 0]
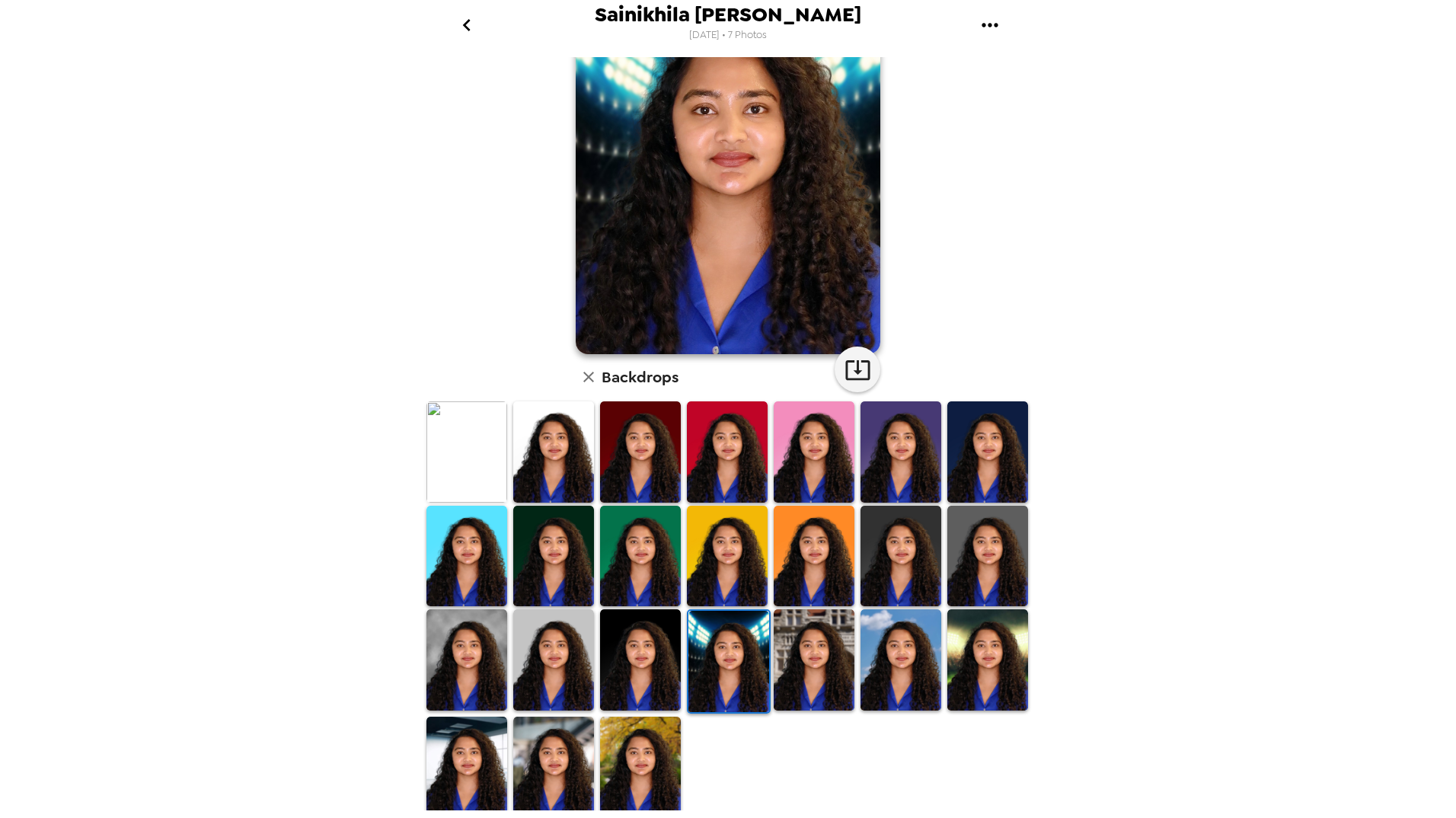
click at [650, 757] on img at bounding box center [640, 767] width 81 height 101
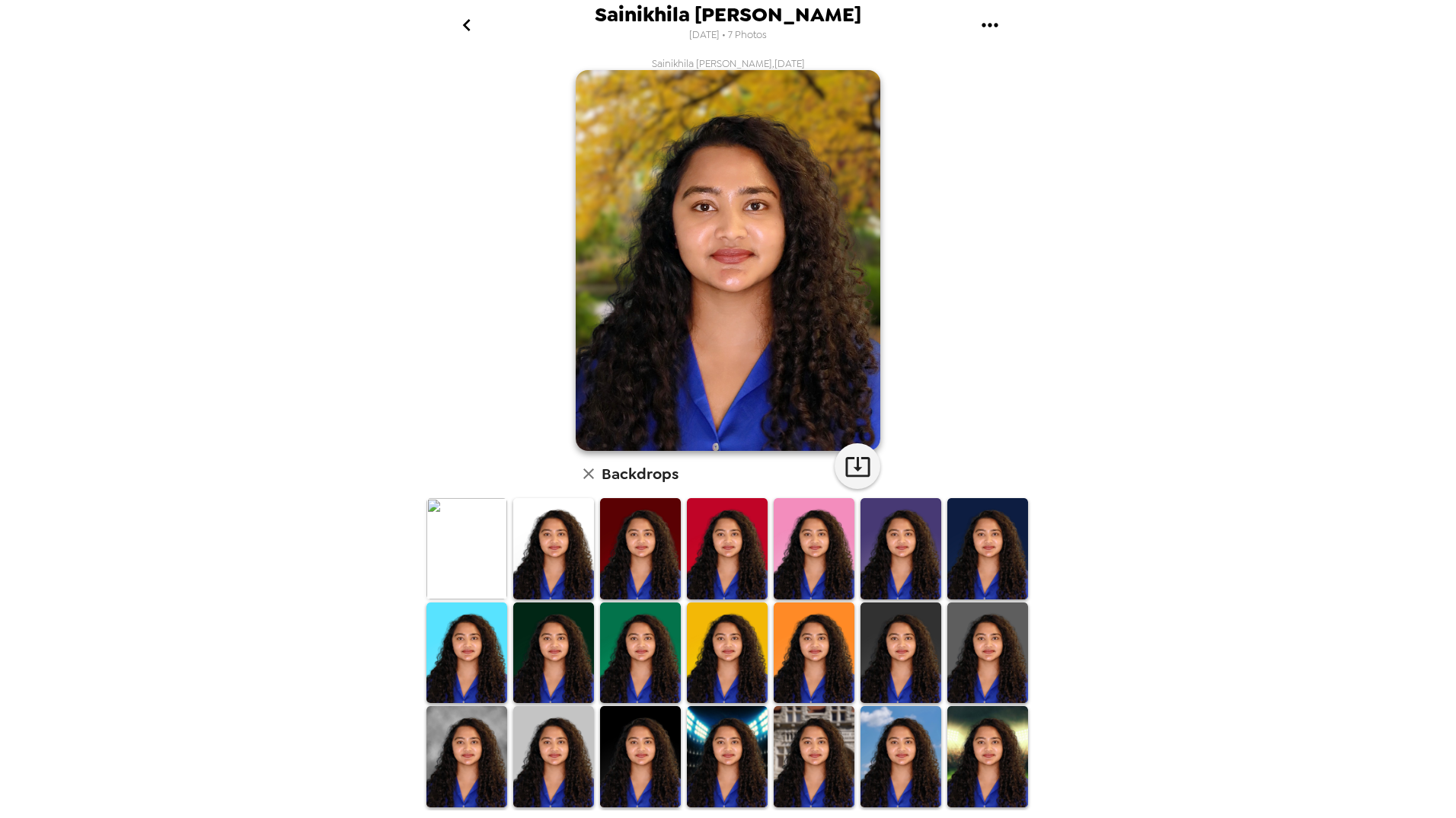
scroll to position [97, 0]
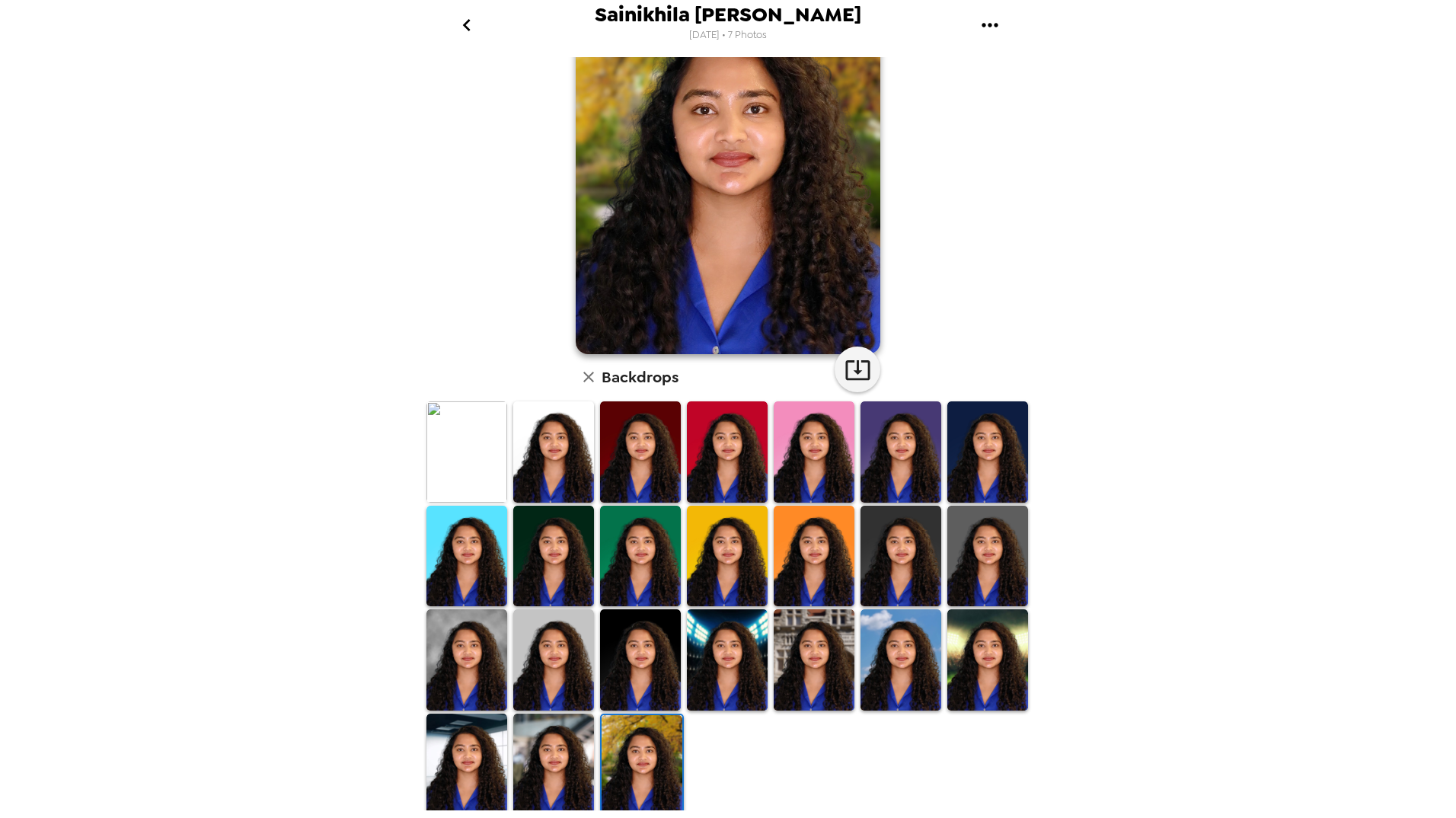
click at [902, 670] on img at bounding box center [900, 660] width 81 height 101
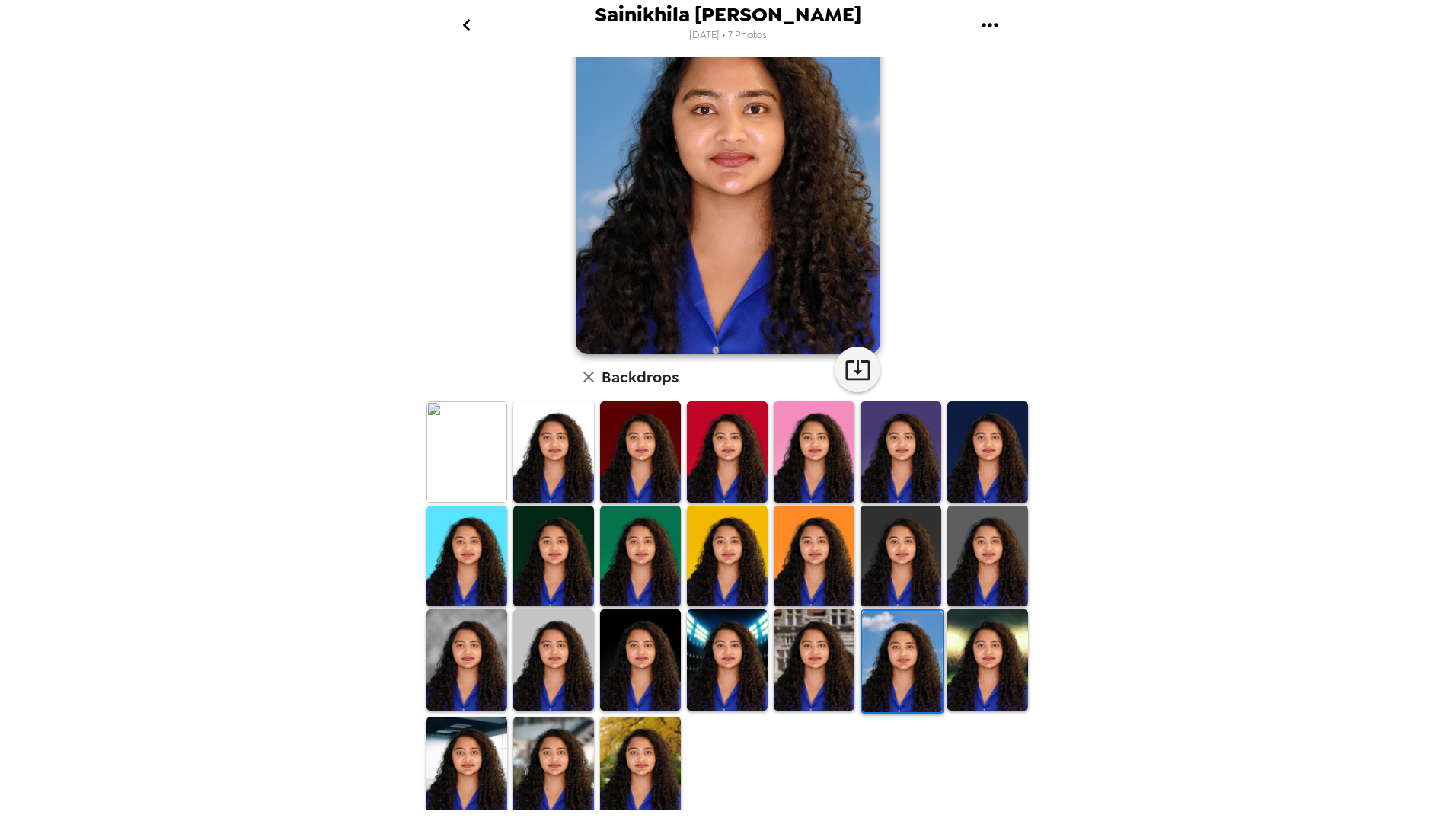
click at [466, 545] on img at bounding box center [467, 556] width 81 height 101
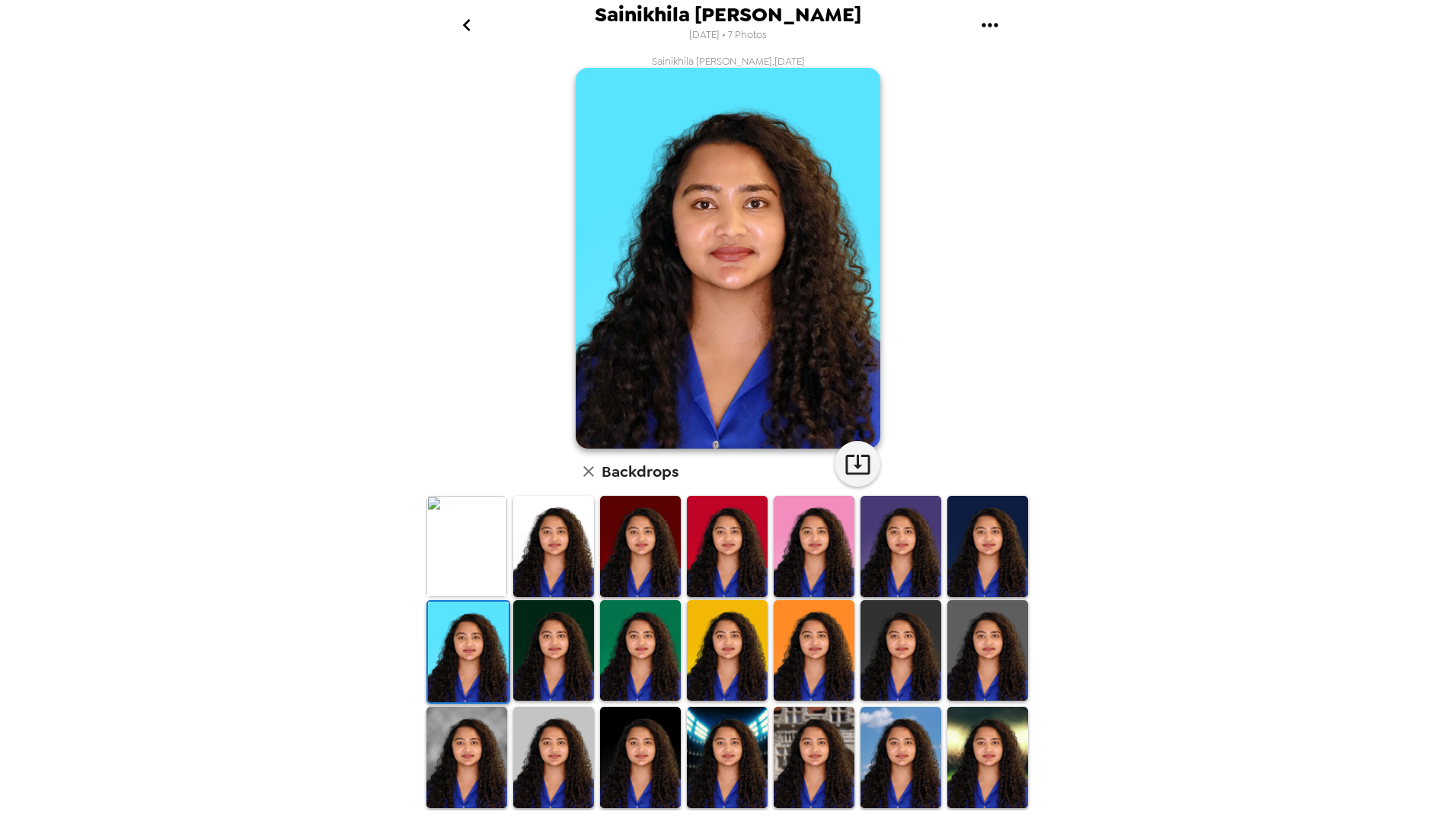
scroll to position [0, 0]
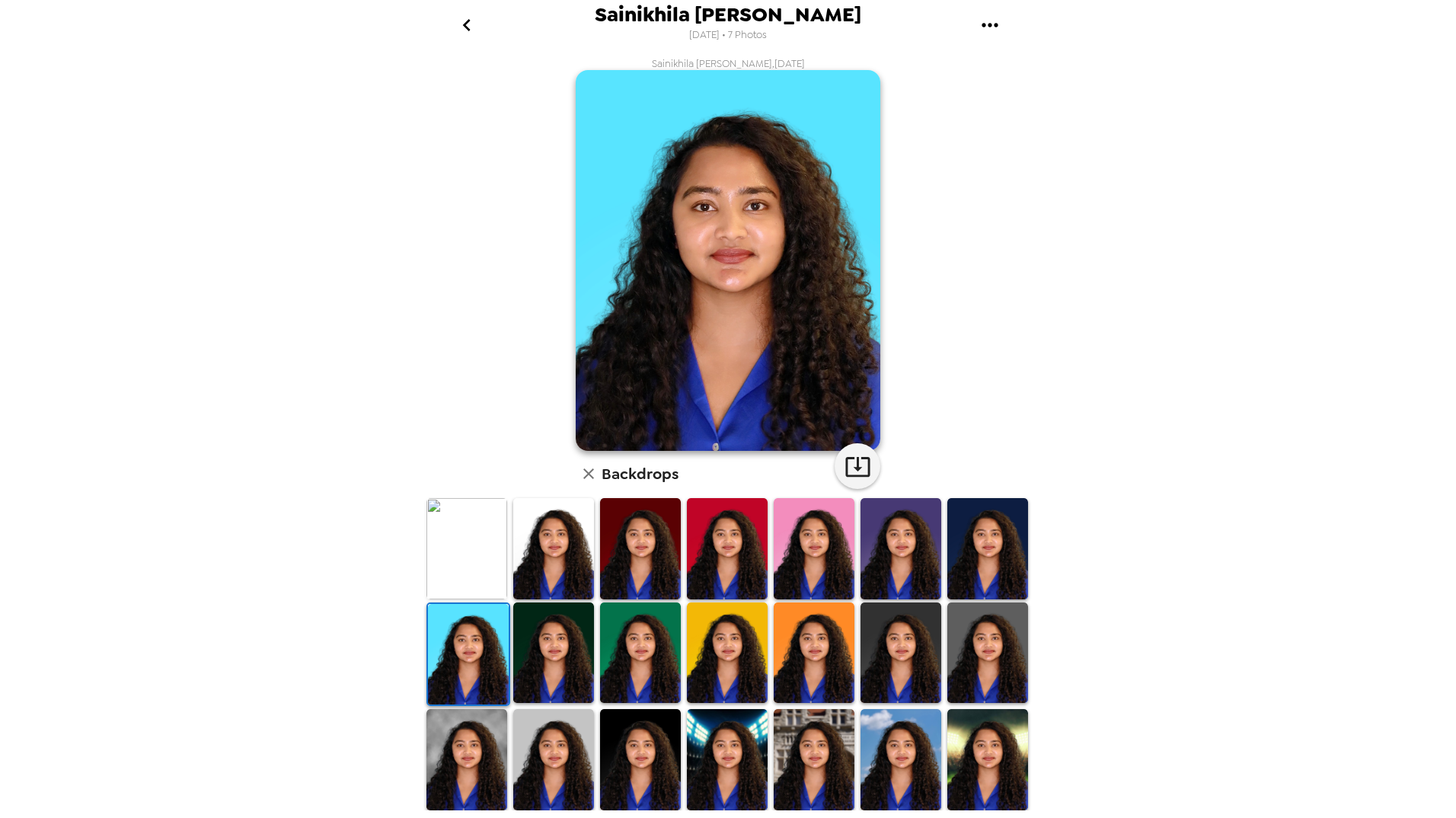
click at [535, 545] on img at bounding box center [553, 549] width 81 height 101
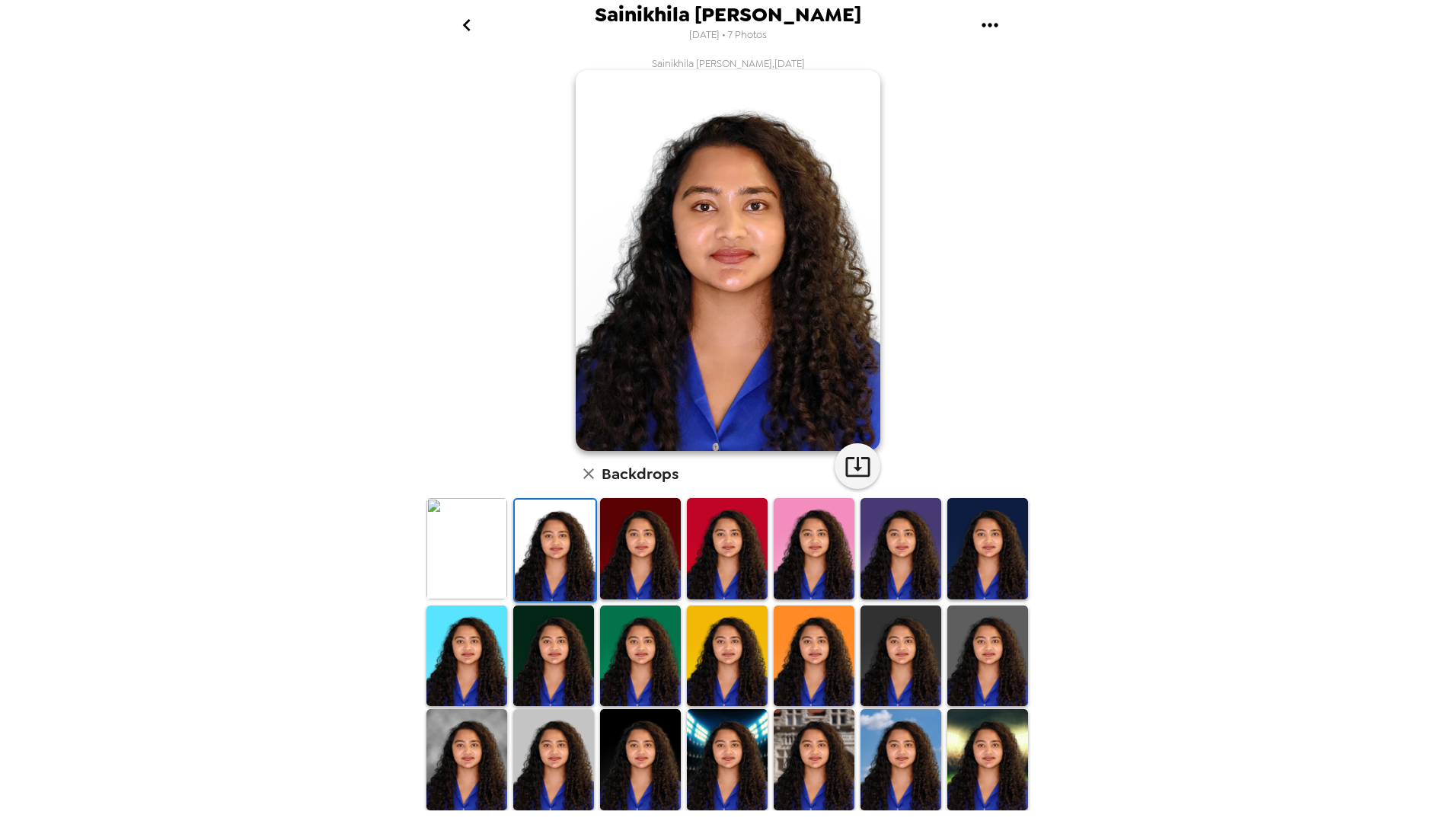
click at [459, 556] on img at bounding box center [467, 549] width 81 height 101
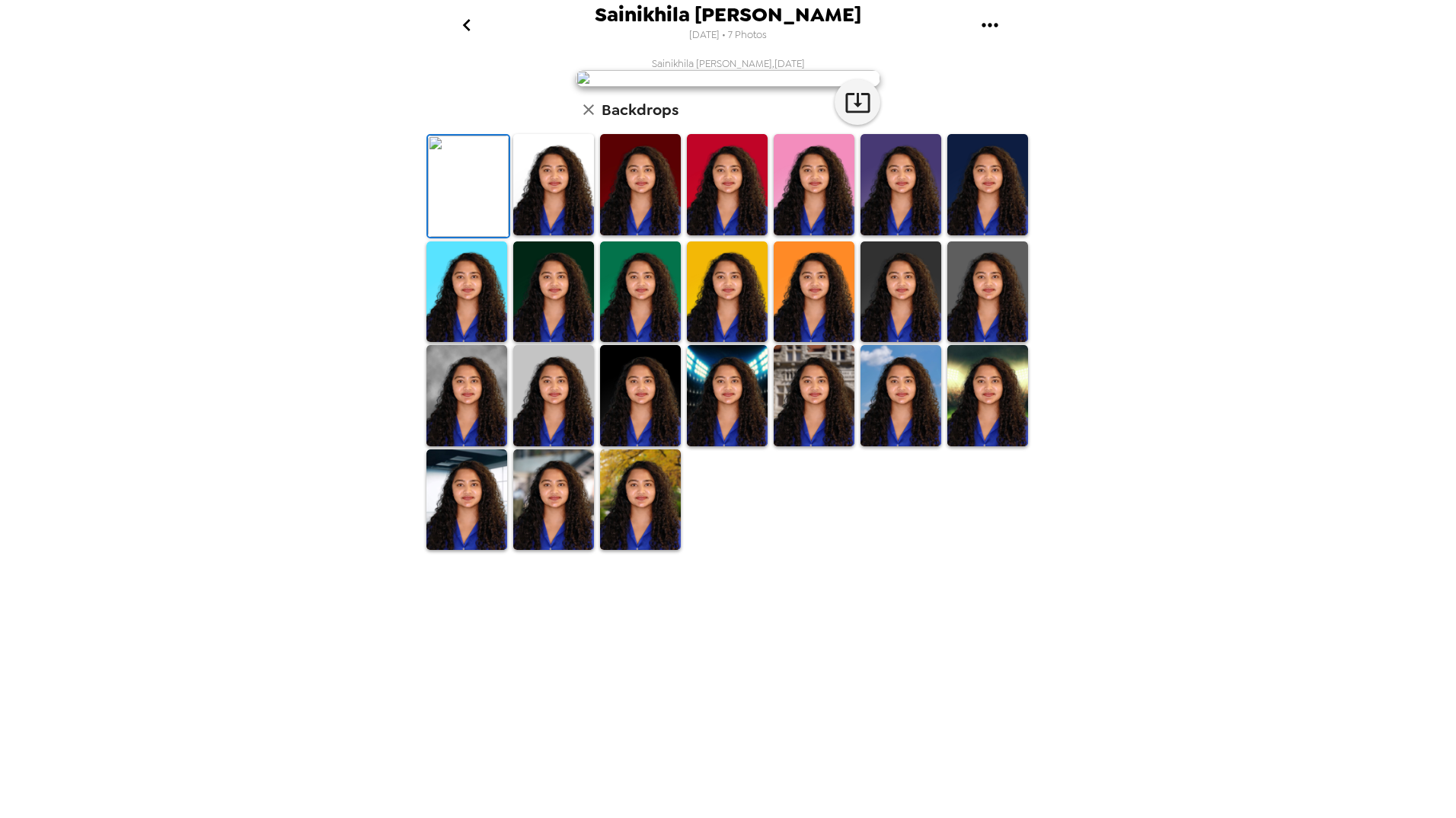
click at [713, 235] on img at bounding box center [727, 185] width 81 height 101
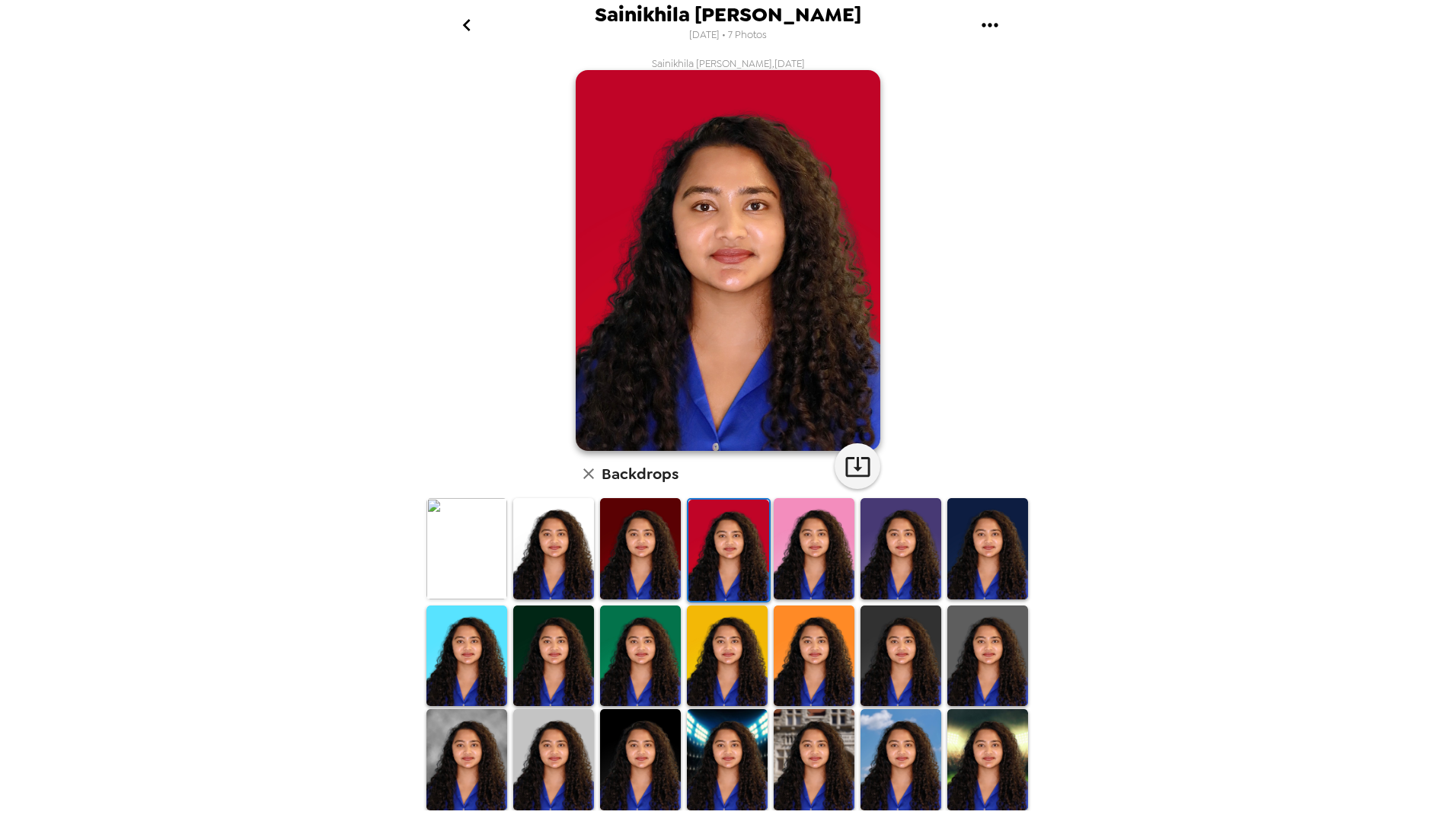
click at [824, 559] on img at bounding box center [813, 549] width 81 height 101
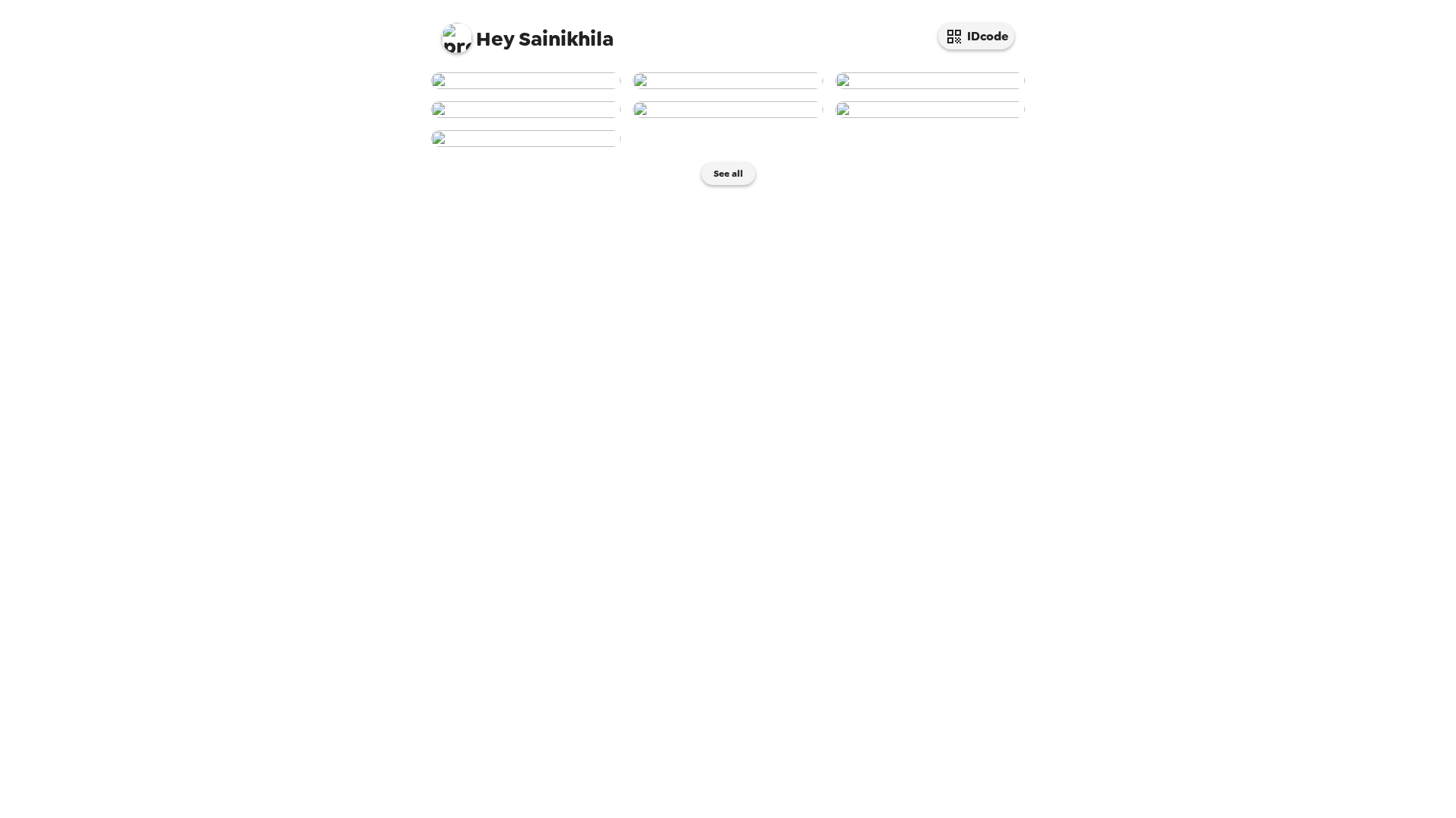
click at [517, 118] on img at bounding box center [525, 110] width 189 height 17
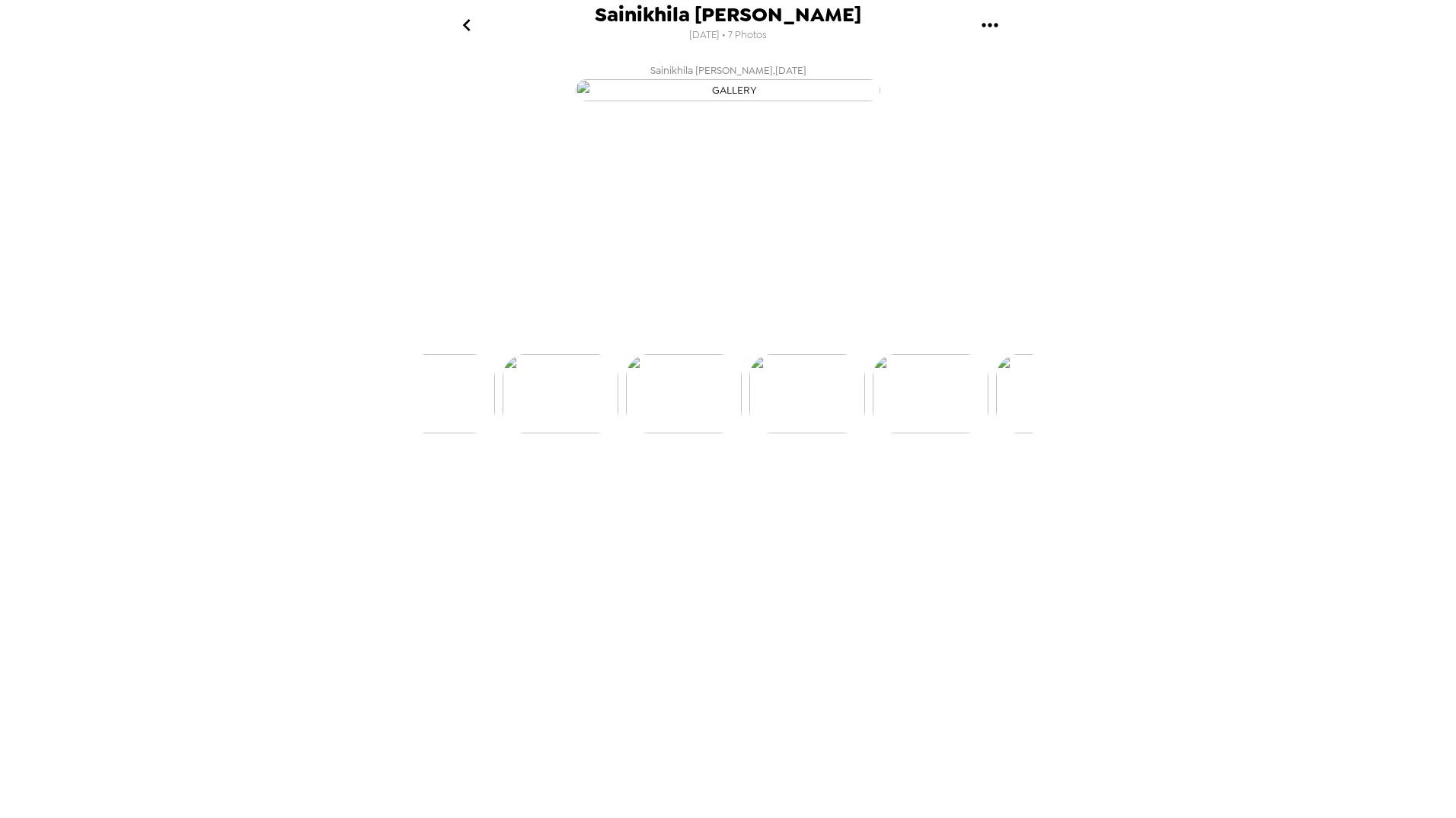
scroll to position [0, 368]
click at [658, 344] on img "button" at bounding box center [658, 326] width 27 height 33
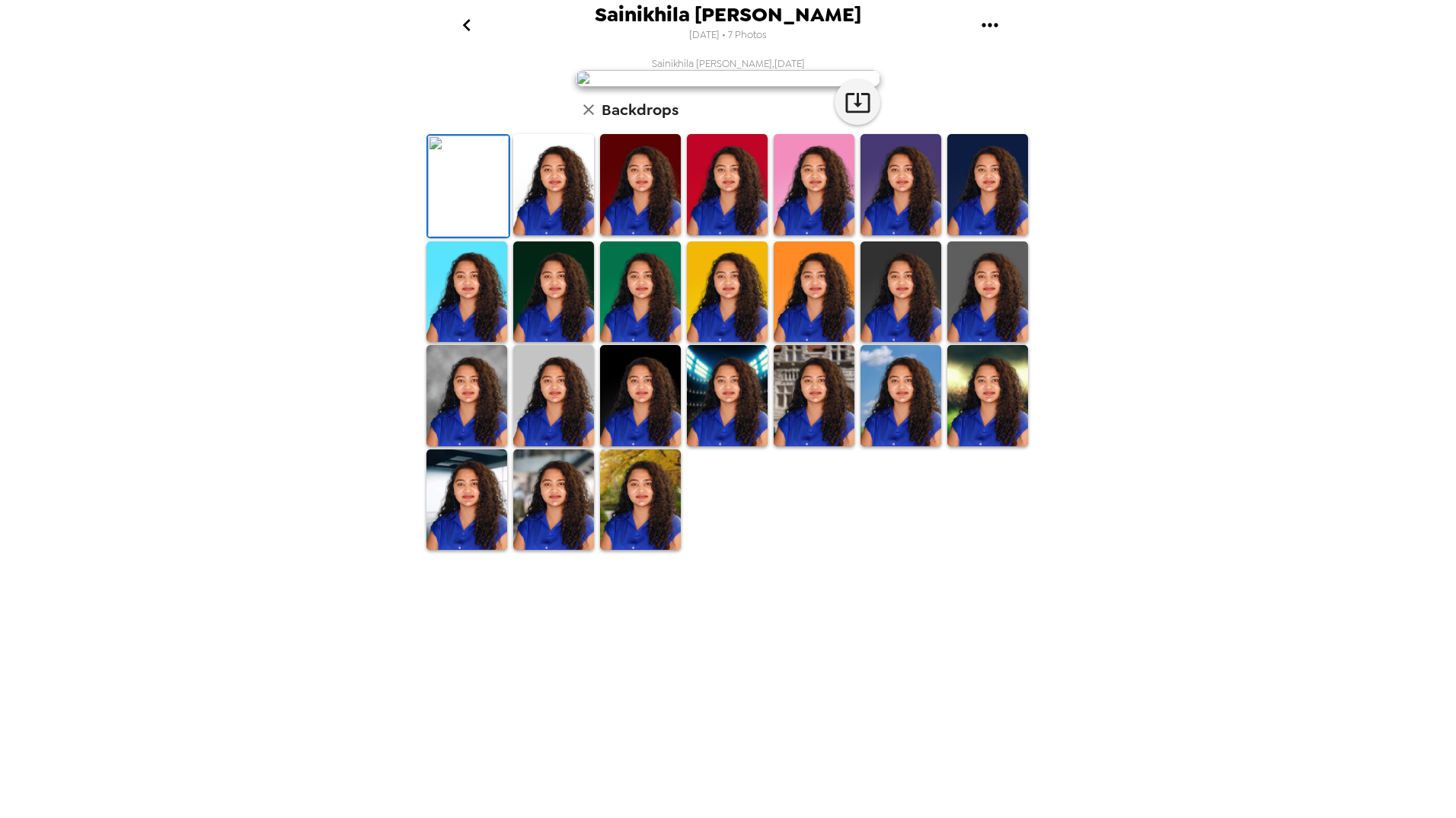
click at [574, 235] on img at bounding box center [553, 185] width 81 height 101
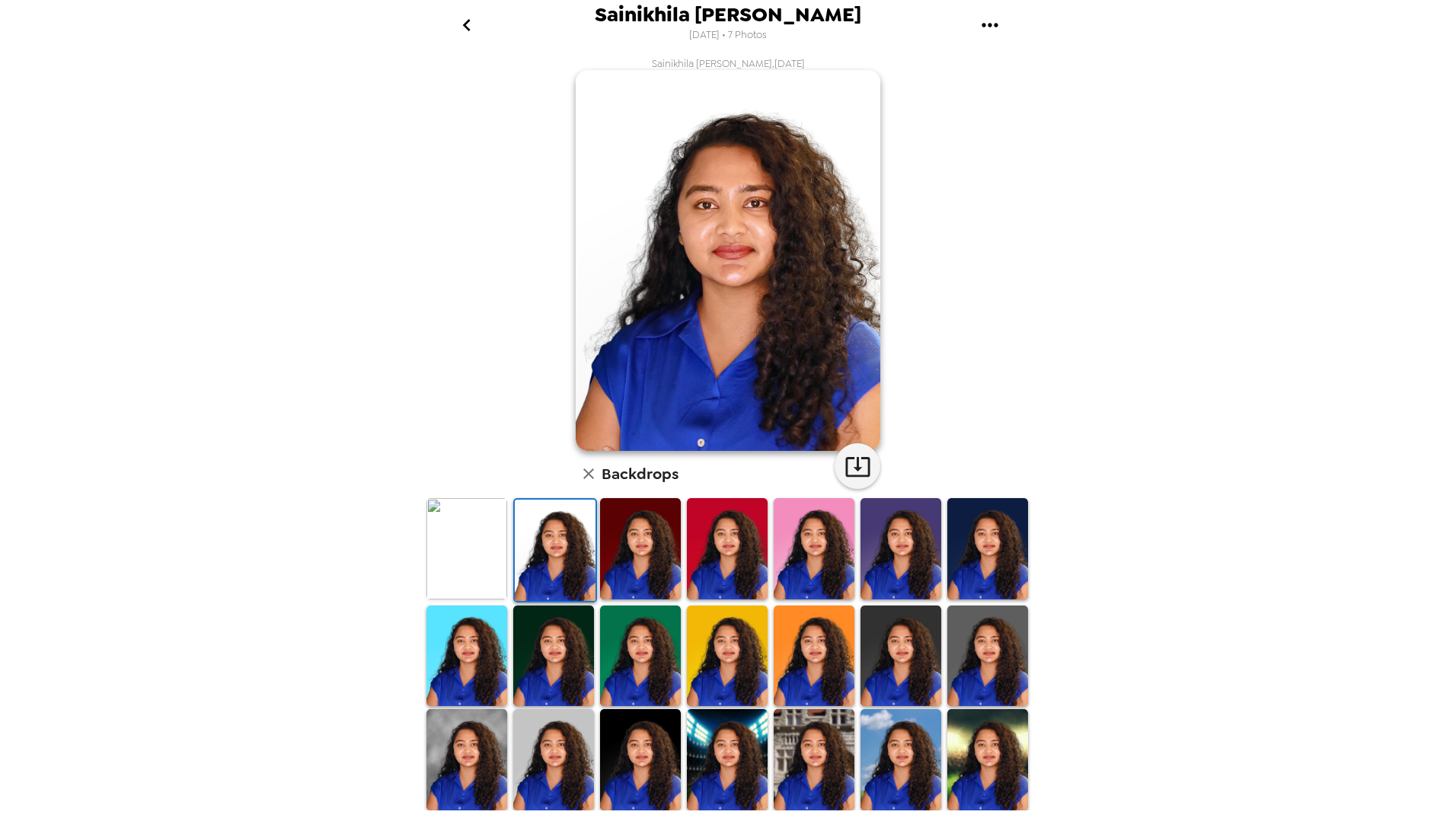
click at [493, 541] on img at bounding box center [467, 549] width 81 height 101
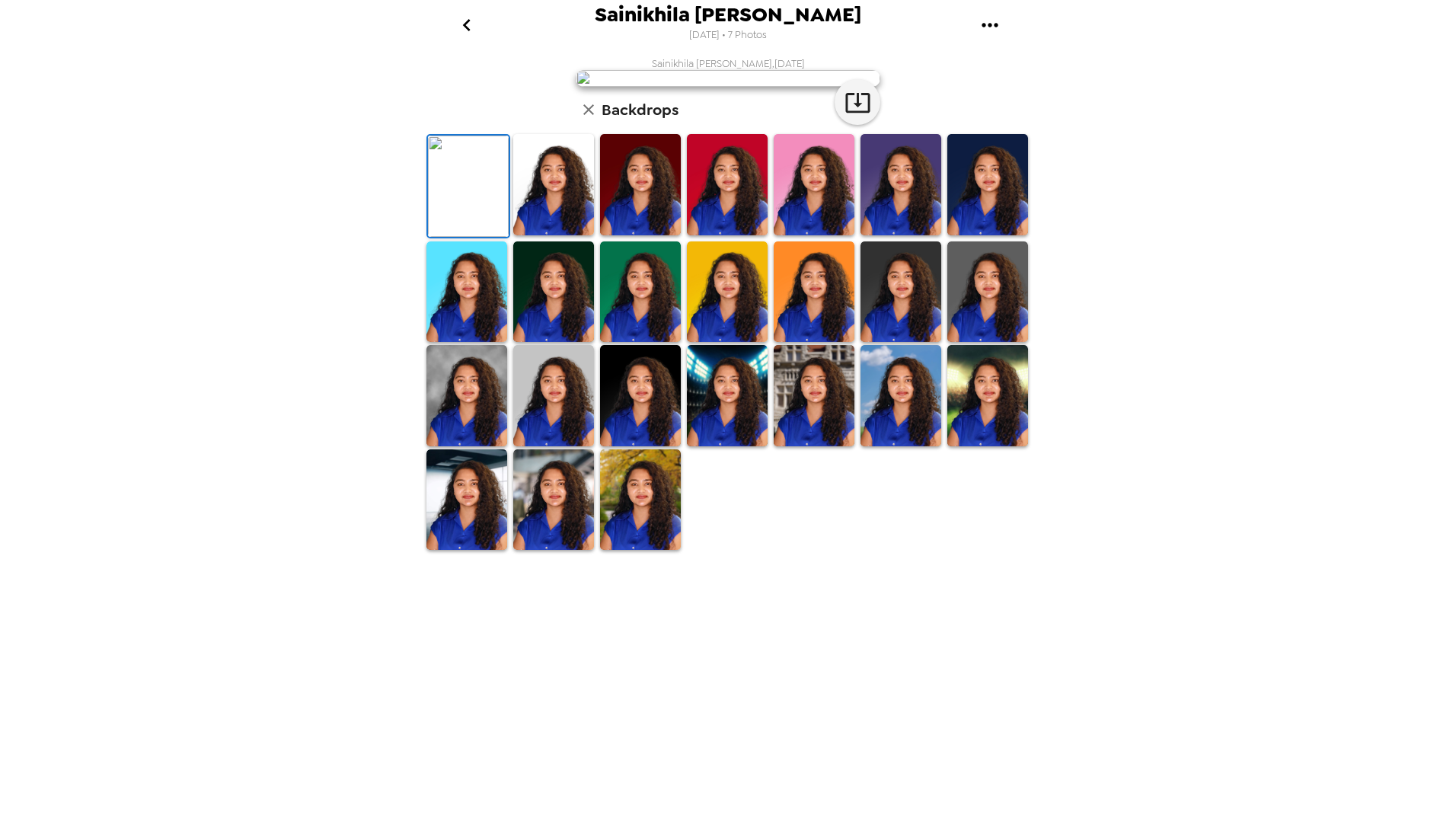
scroll to position [97, 0]
click at [540, 446] on img at bounding box center [553, 395] width 81 height 101
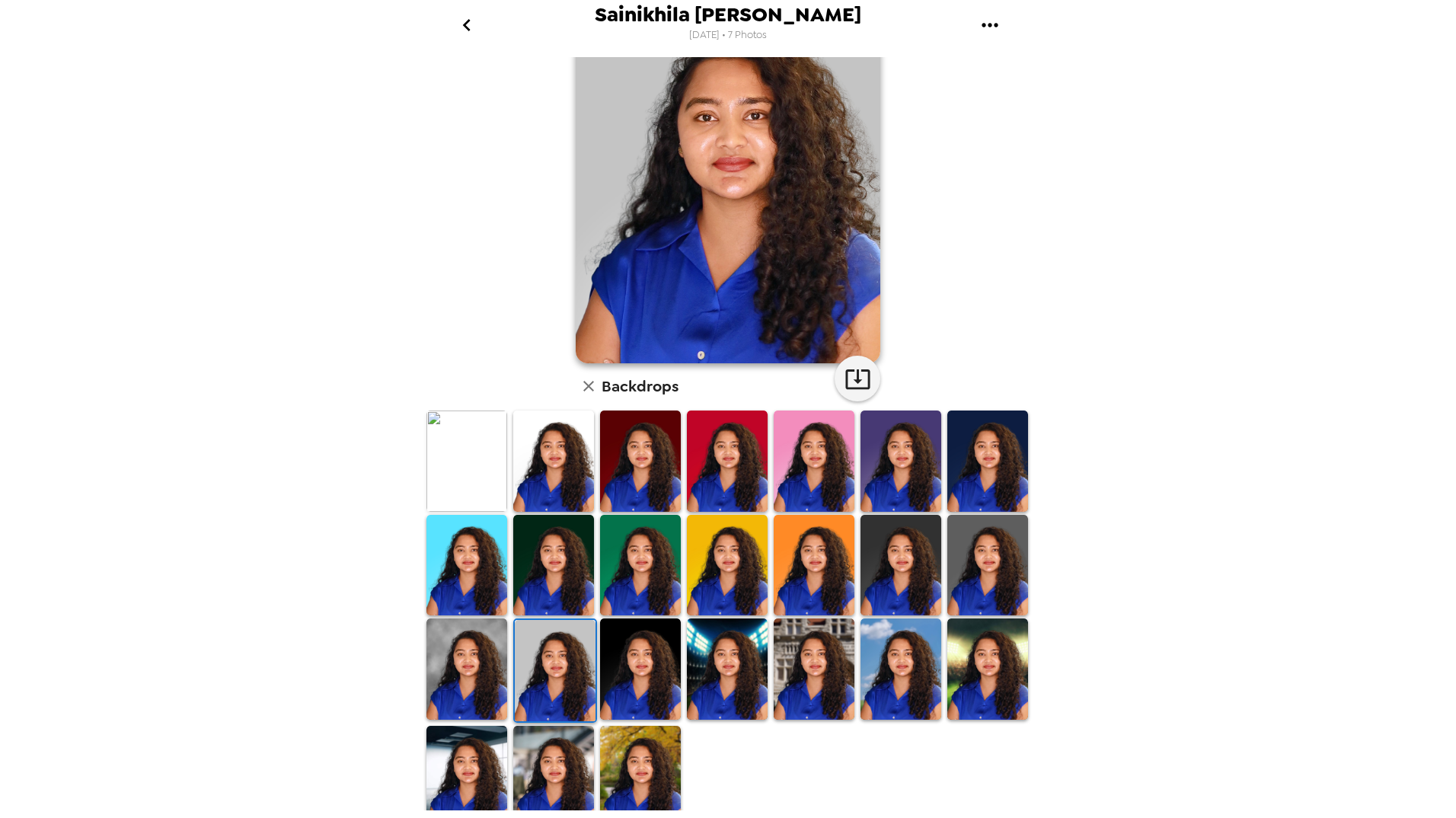
scroll to position [97, 0]
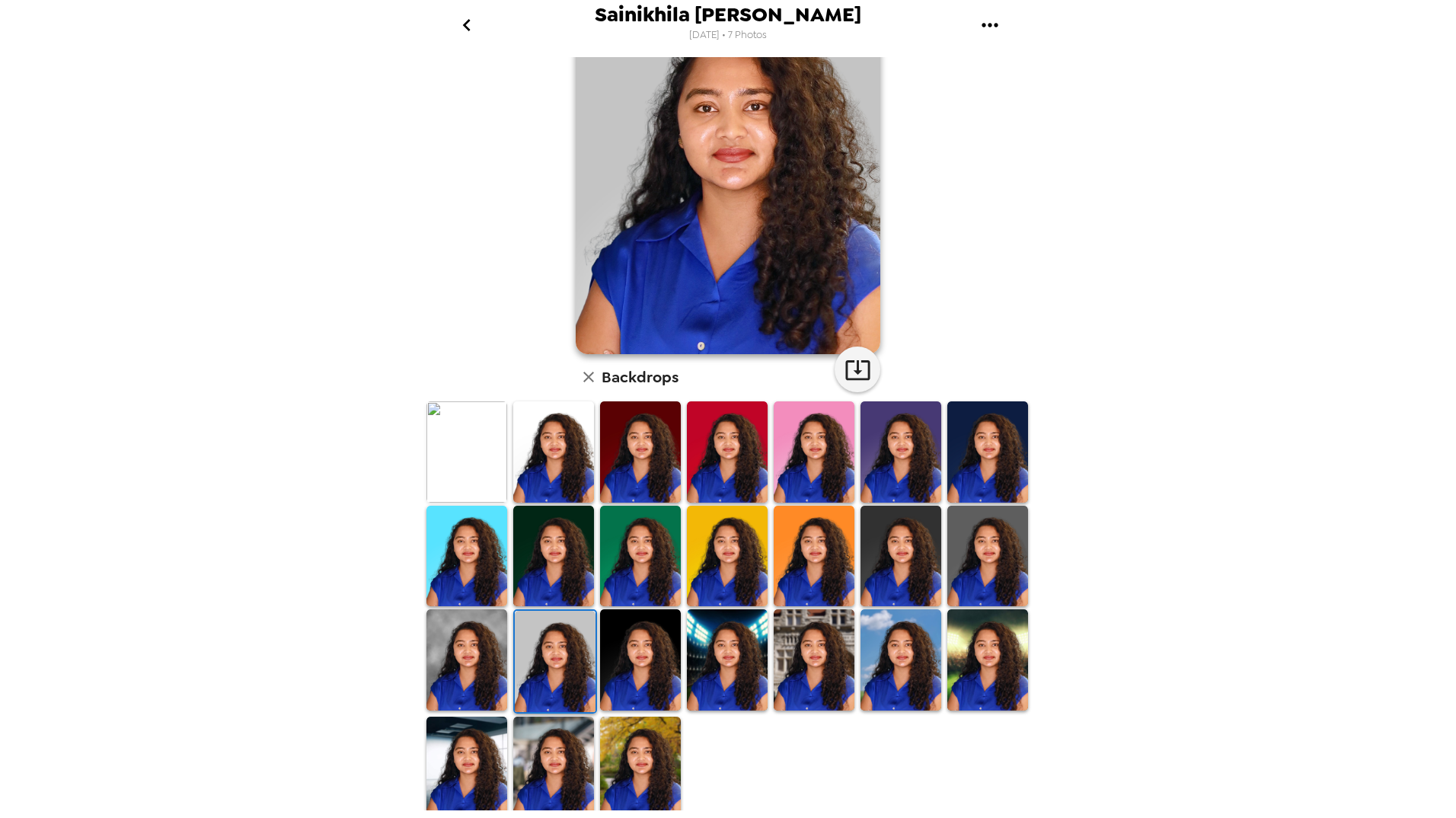
click at [466, 642] on img at bounding box center [467, 660] width 81 height 101
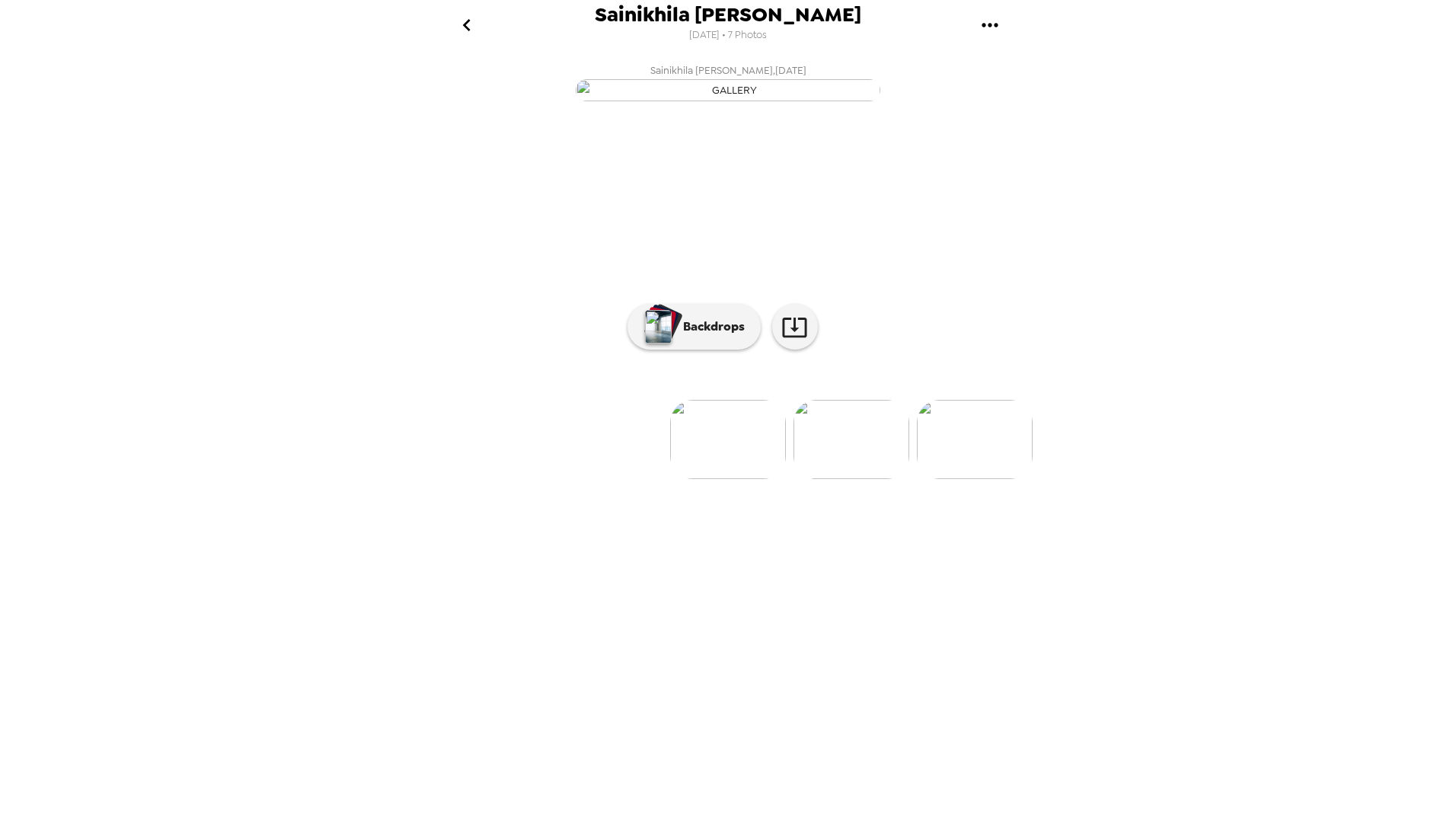
scroll to position [0, 123]
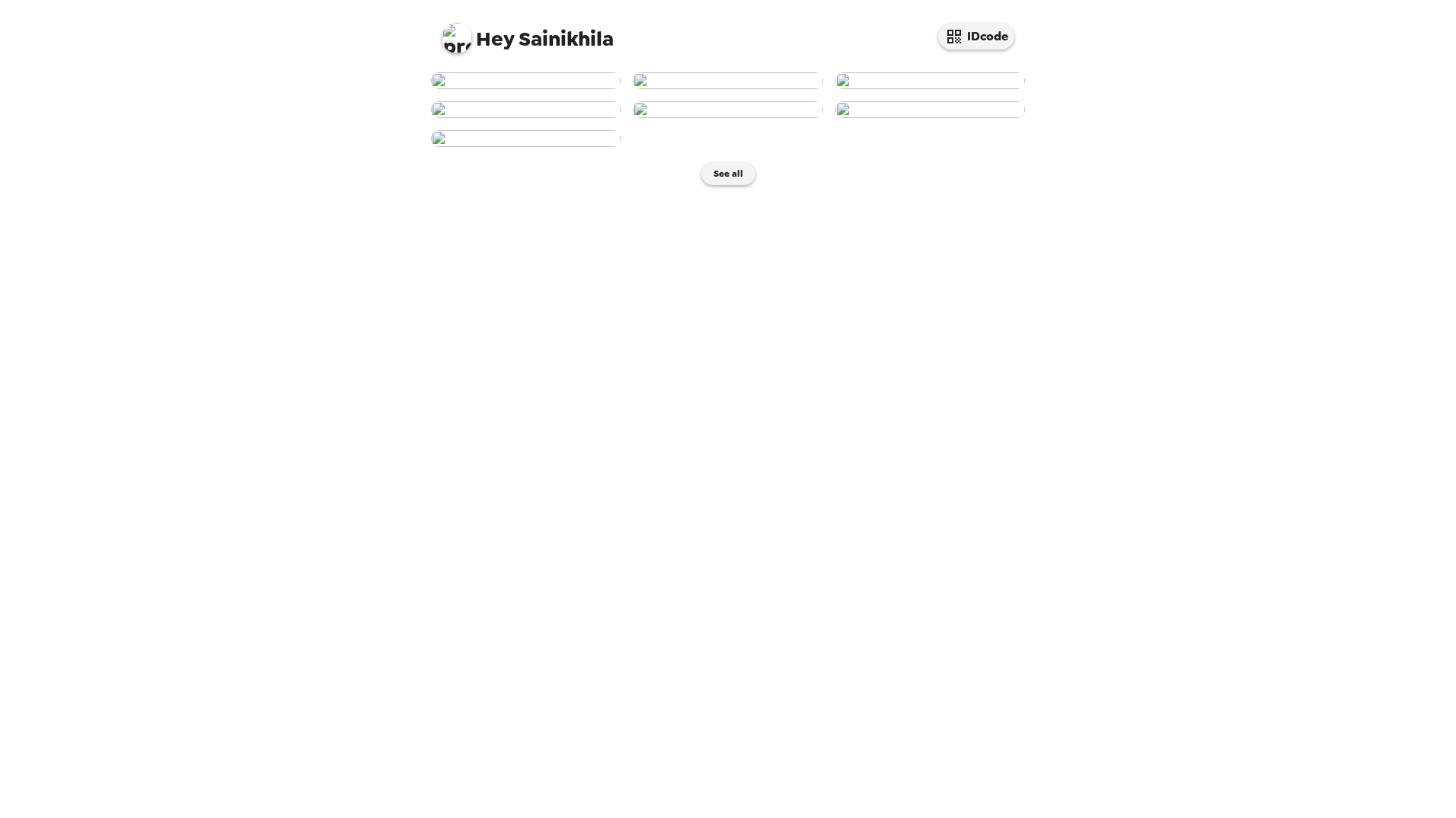
click at [903, 90] on img at bounding box center [929, 81] width 189 height 17
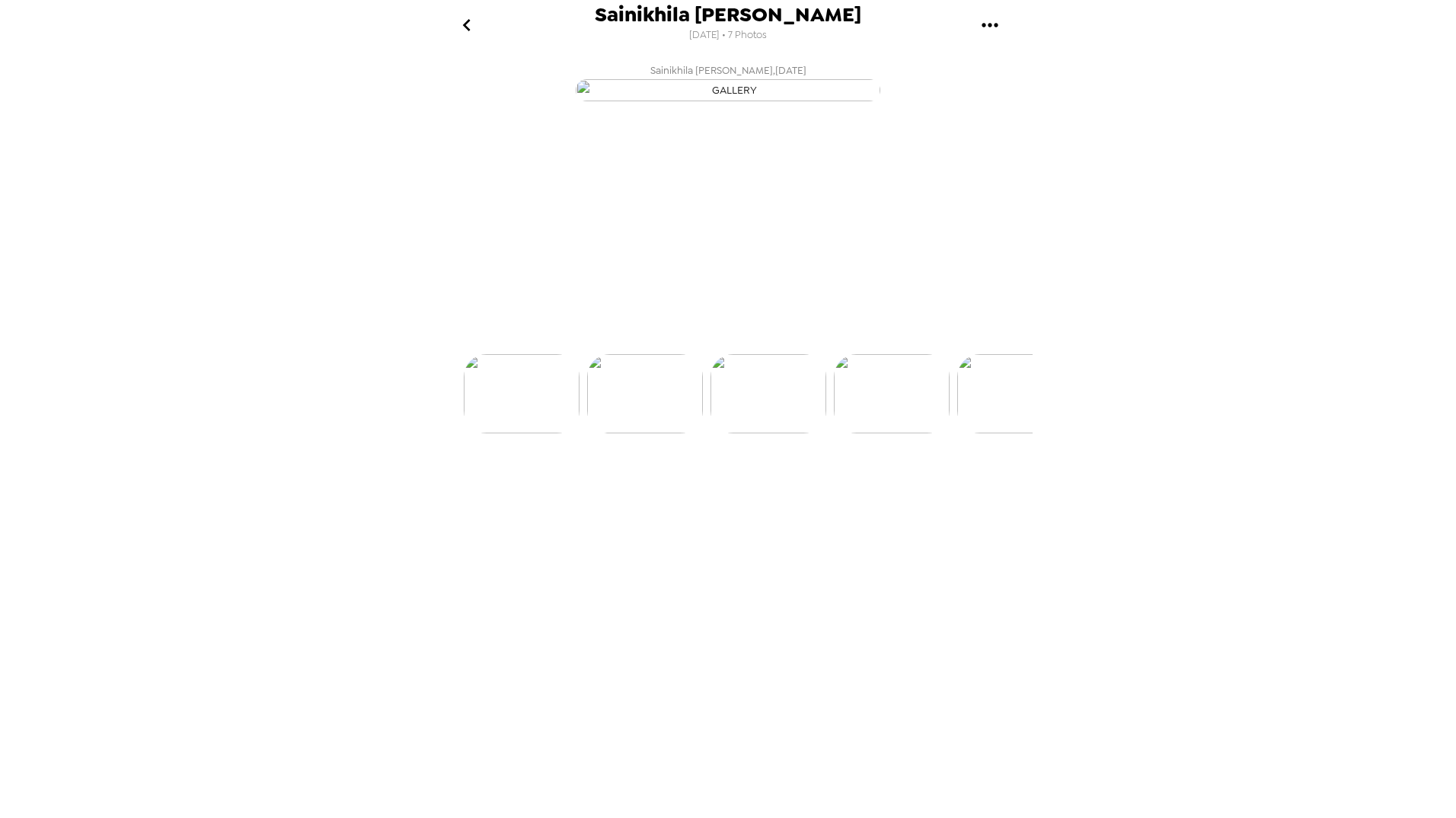
scroll to position [0, 245]
click at [796, 340] on icon at bounding box center [794, 327] width 27 height 27
click at [734, 336] on p "Backdrops" at bounding box center [709, 326] width 70 height 18
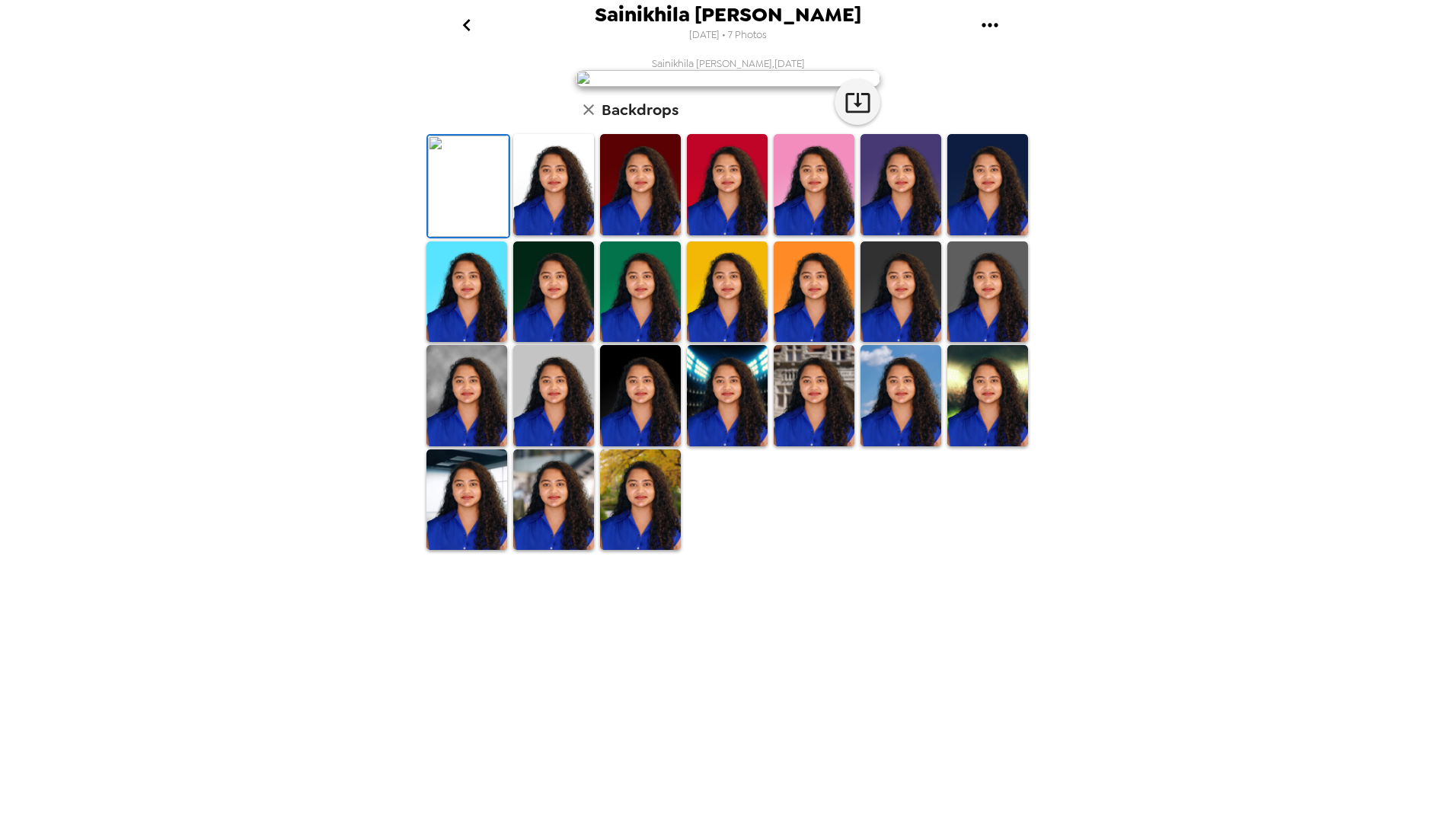
click at [573, 235] on img at bounding box center [553, 185] width 81 height 101
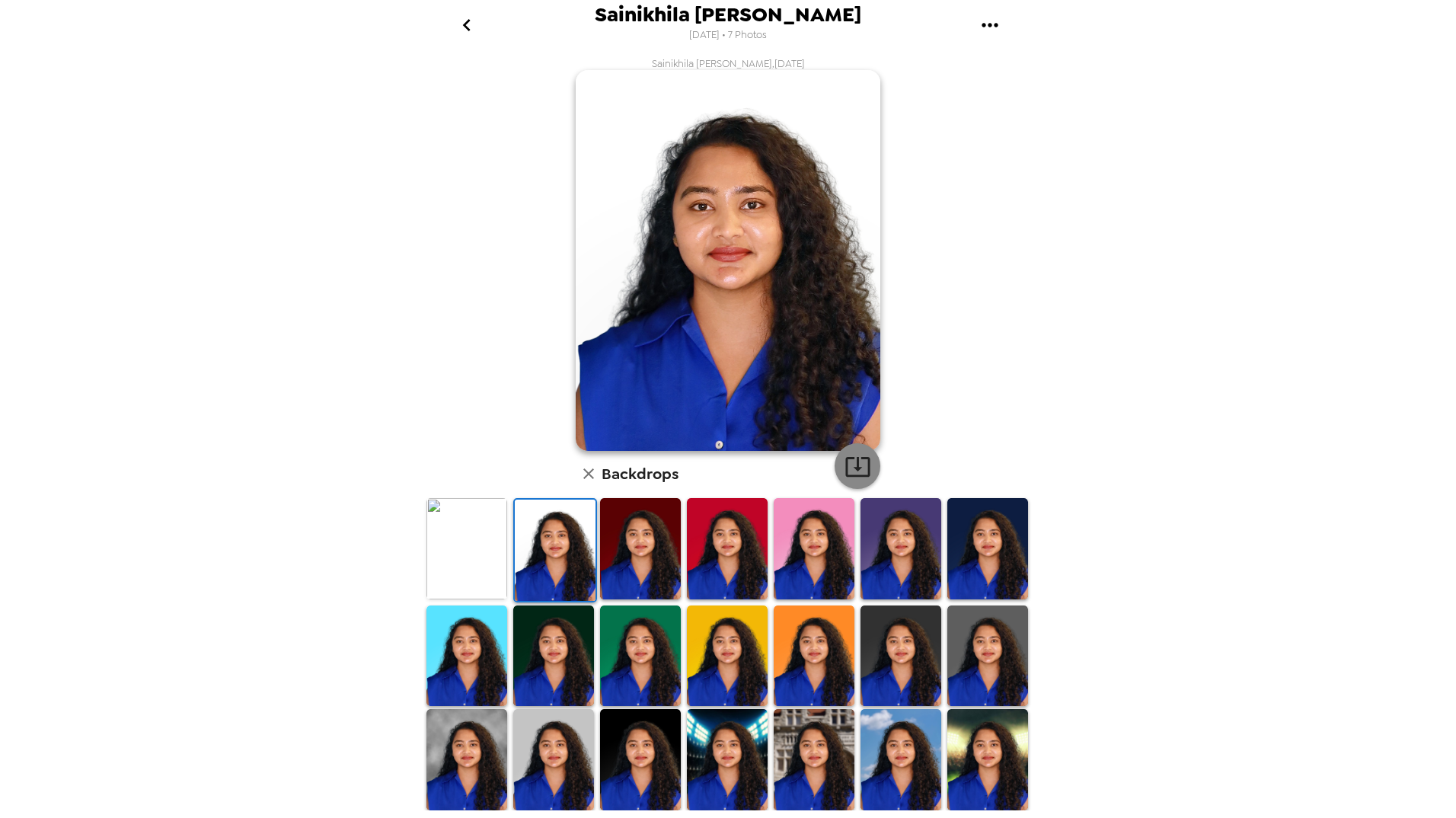
click at [851, 462] on icon "button" at bounding box center [857, 467] width 25 height 20
click at [1121, 430] on div "Sainikhila [PERSON_NAME] [DATE] • 7 Photos Sainikhila [PERSON_NAME] , [DATE] Ba…" at bounding box center [728, 409] width 1456 height 818
